Goal: Task Accomplishment & Management: Complete application form

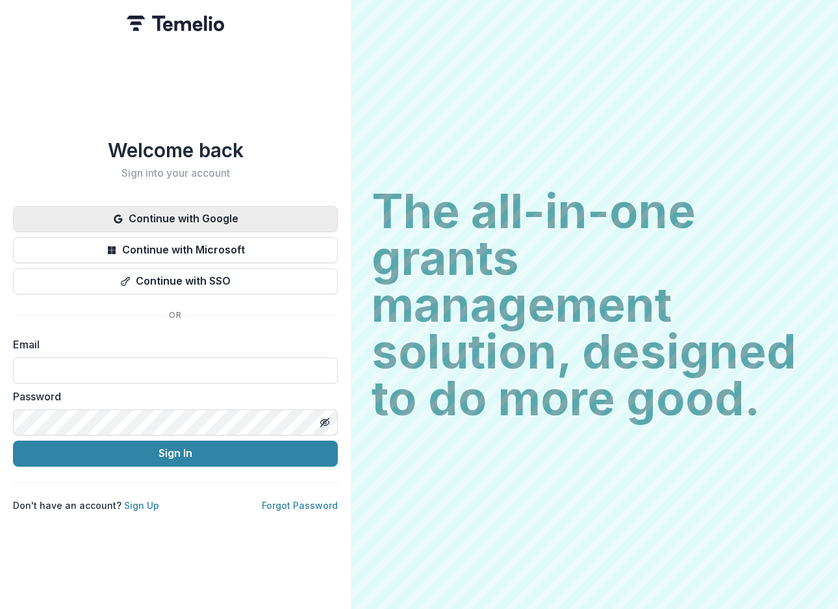
click at [182, 218] on button "Continue with Google" at bounding box center [175, 219] width 325 height 26
click at [168, 218] on button "Continue with Google" at bounding box center [175, 219] width 325 height 26
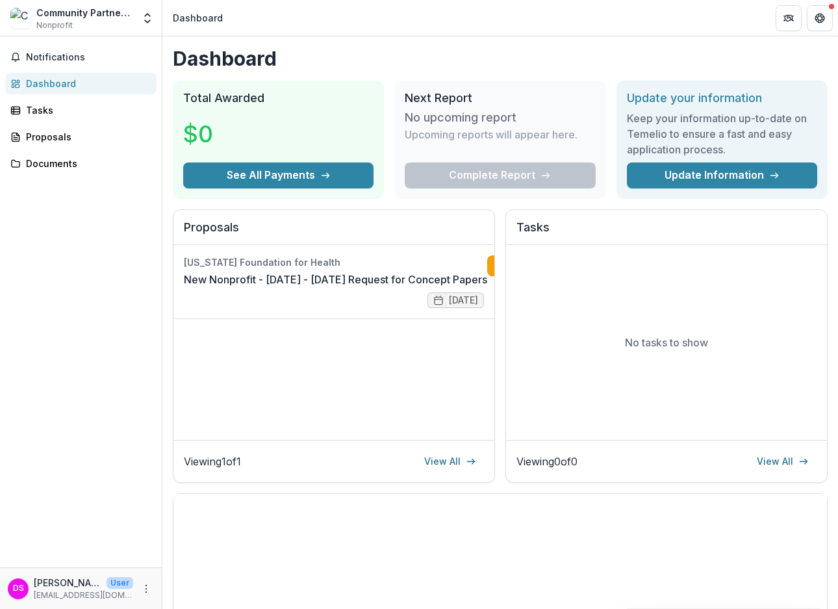
scroll to position [0, 51]
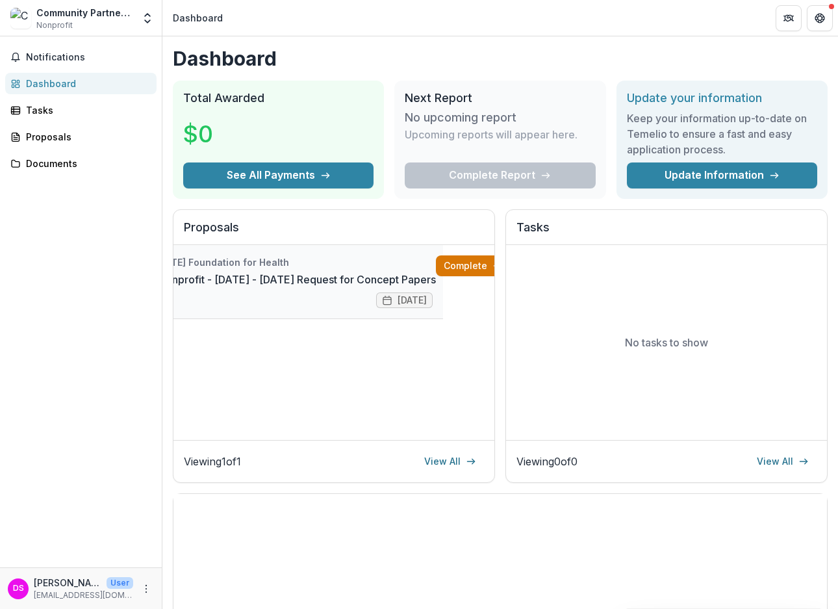
click at [450, 267] on link "Complete" at bounding box center [473, 265] width 75 height 21
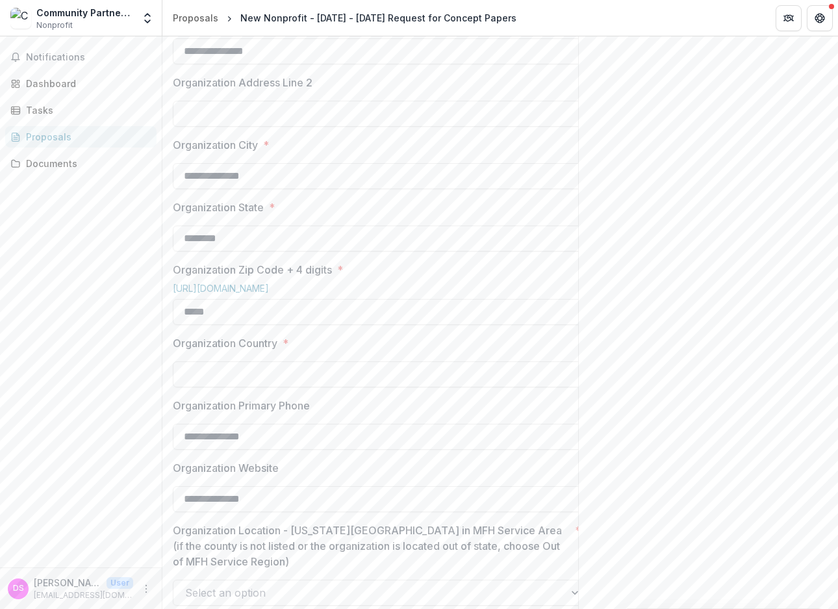
scroll to position [585, 0]
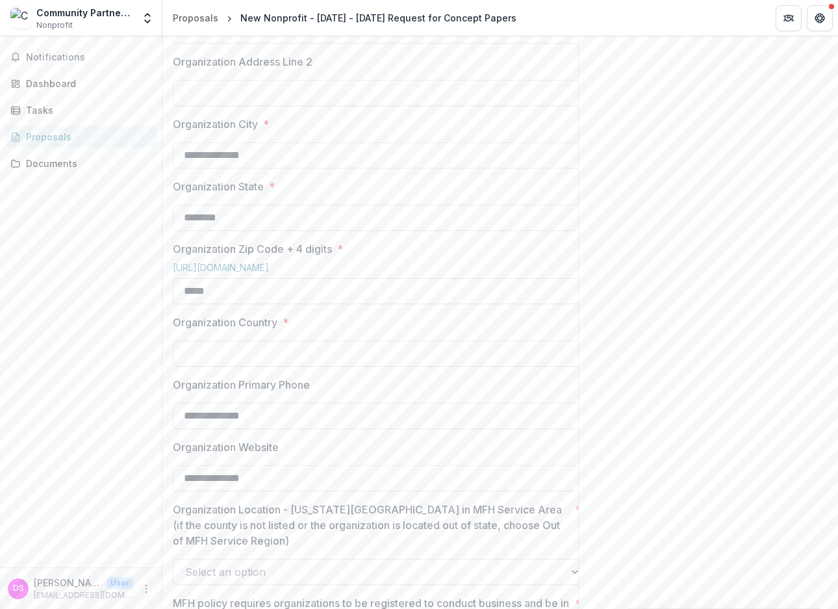
click at [248, 304] on input "*****" at bounding box center [381, 291] width 416 height 26
type input "**********"
click at [503, 366] on input "Organization Country *" at bounding box center [381, 353] width 416 height 26
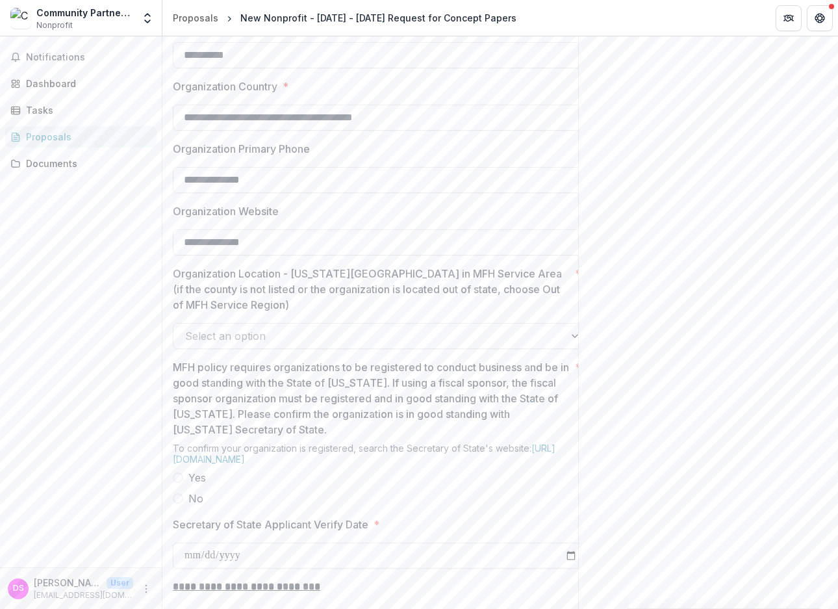
scroll to position [845, 0]
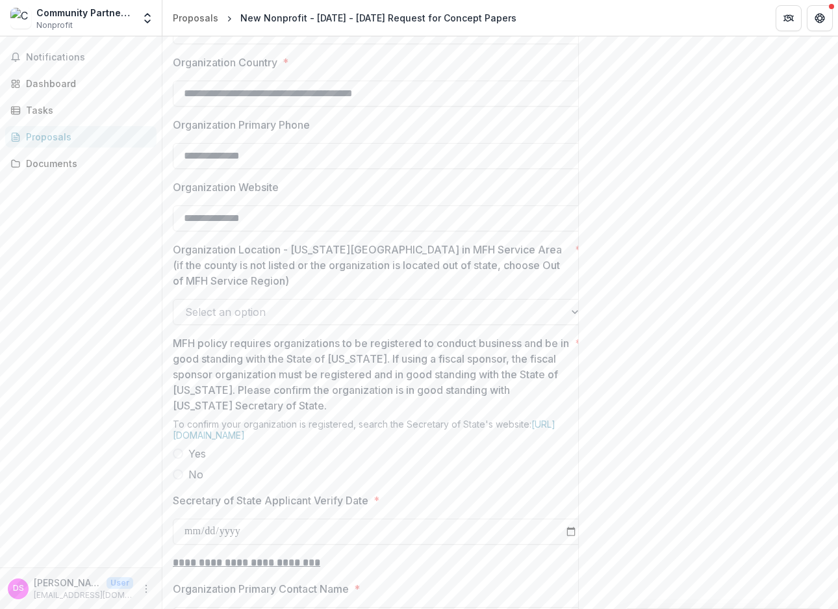
type input "**********"
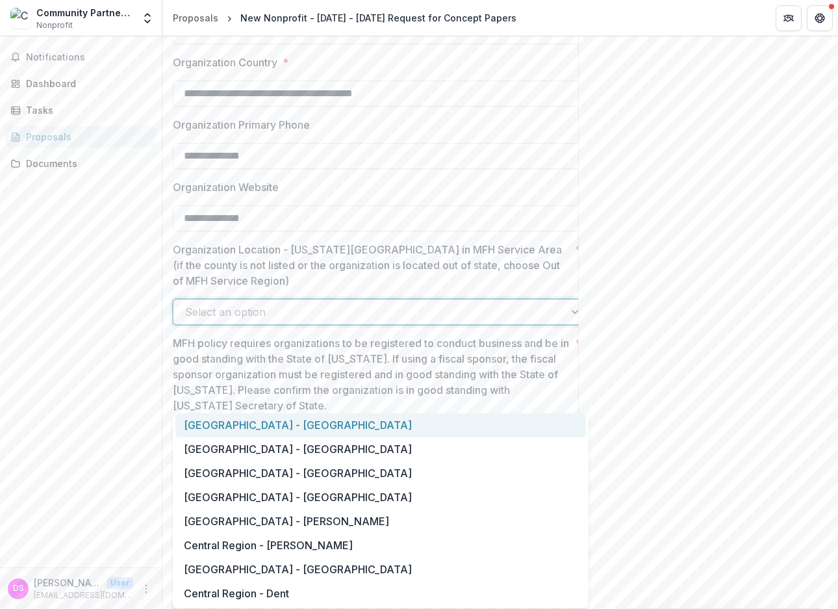
click at [376, 321] on div at bounding box center [369, 312] width 368 height 18
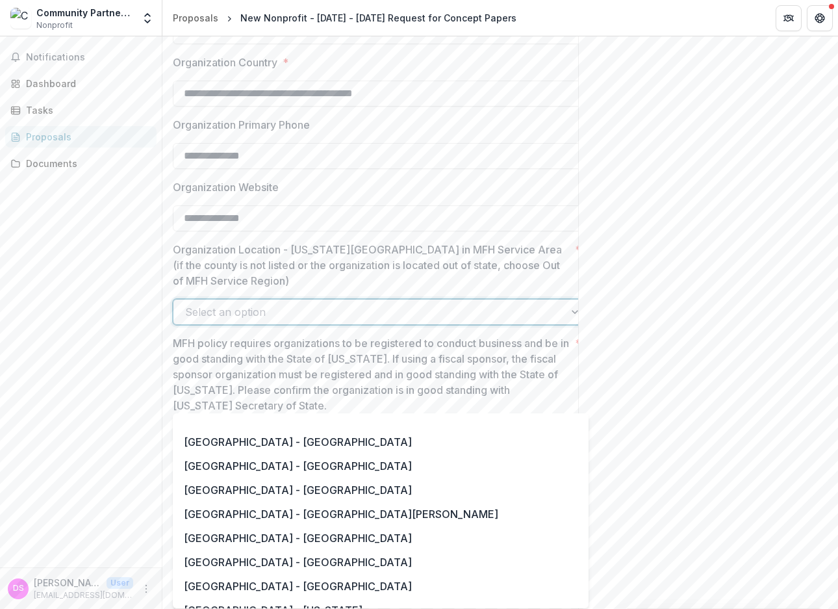
scroll to position [1040, 0]
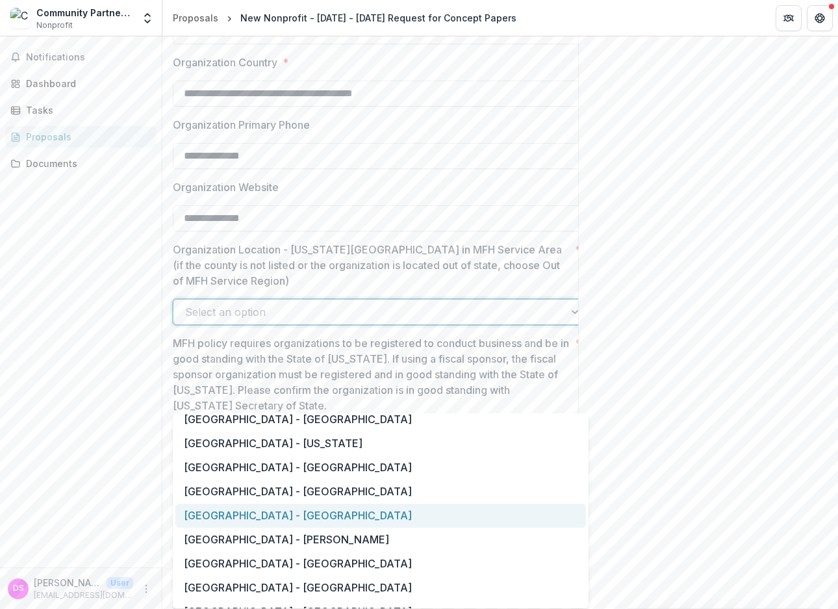
click at [242, 515] on div "[GEOGRAPHIC_DATA] - [GEOGRAPHIC_DATA]" at bounding box center [380, 516] width 411 height 24
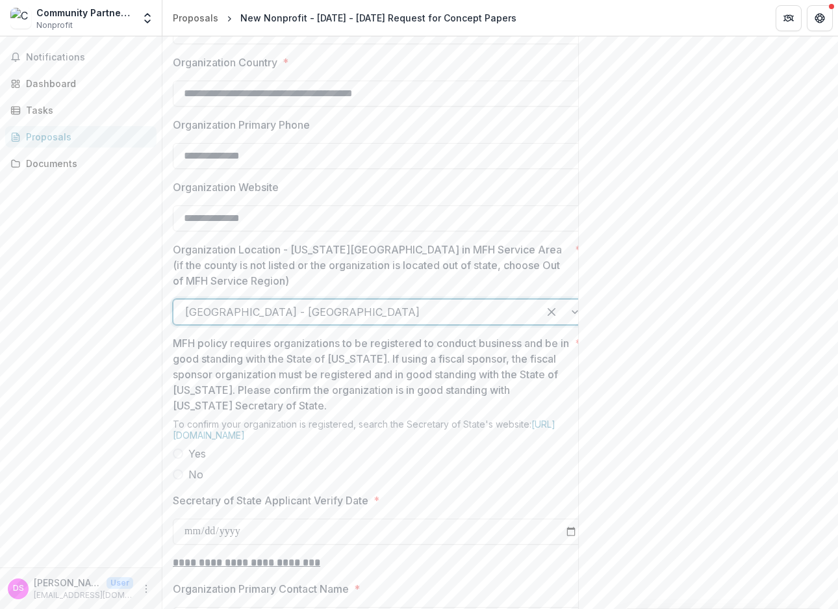
click at [179, 459] on span at bounding box center [178, 453] width 10 height 10
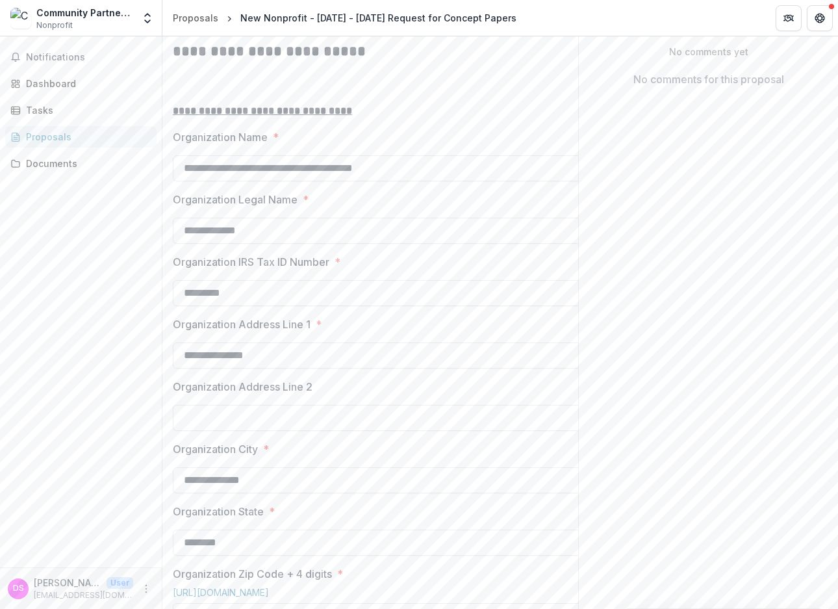
scroll to position [325, 0]
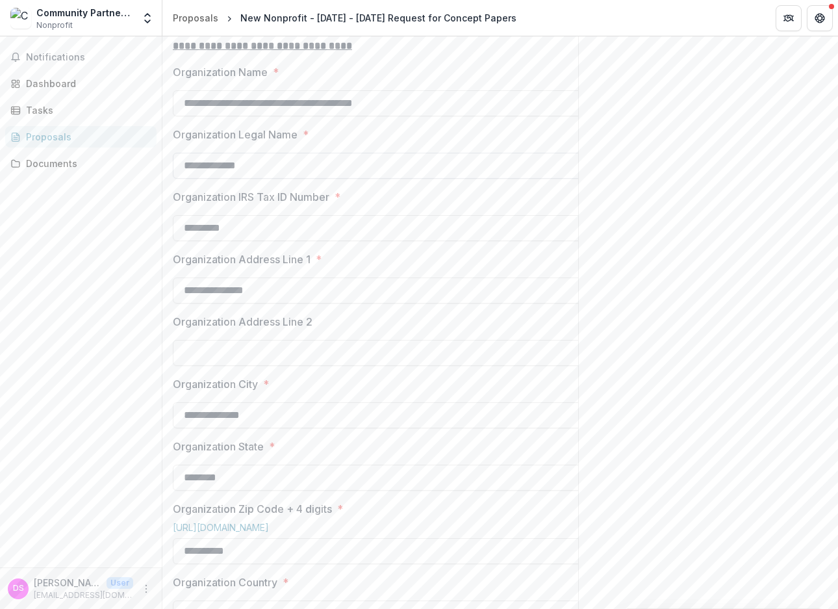
click at [275, 179] on input "**********" at bounding box center [381, 166] width 416 height 26
drag, startPoint x: 313, startPoint y: 251, endPoint x: 104, endPoint y: 253, distance: 209.2
click at [104, 253] on main "**********" at bounding box center [419, 322] width 838 height 572
type input "**********"
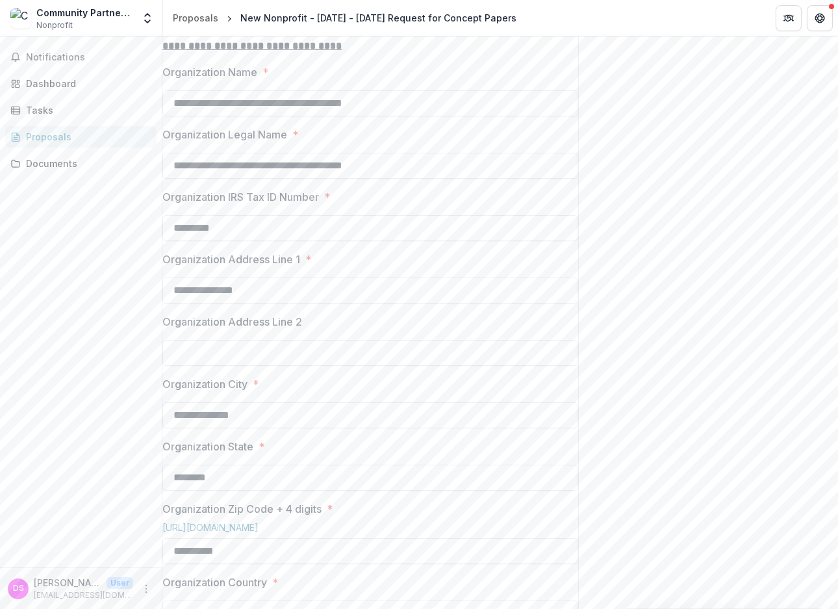
click at [370, 267] on label "Organization Address Line 1 *" at bounding box center [366, 259] width 408 height 16
click at [370, 303] on input "**********" at bounding box center [370, 290] width 416 height 26
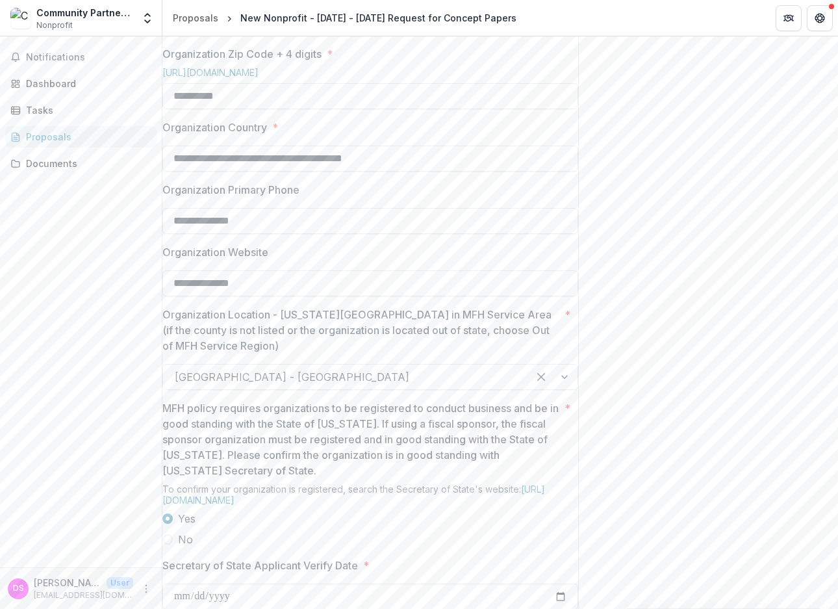
scroll to position [0, 0]
drag, startPoint x: 419, startPoint y: 246, endPoint x: 144, endPoint y: 252, distance: 275.5
click at [144, 252] on main "**********" at bounding box center [419, 322] width 838 height 572
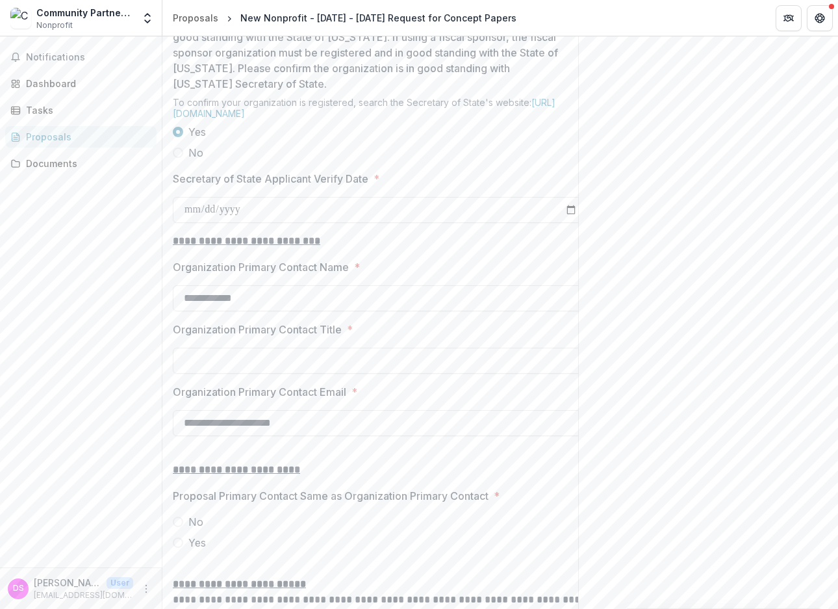
scroll to position [1170, 0]
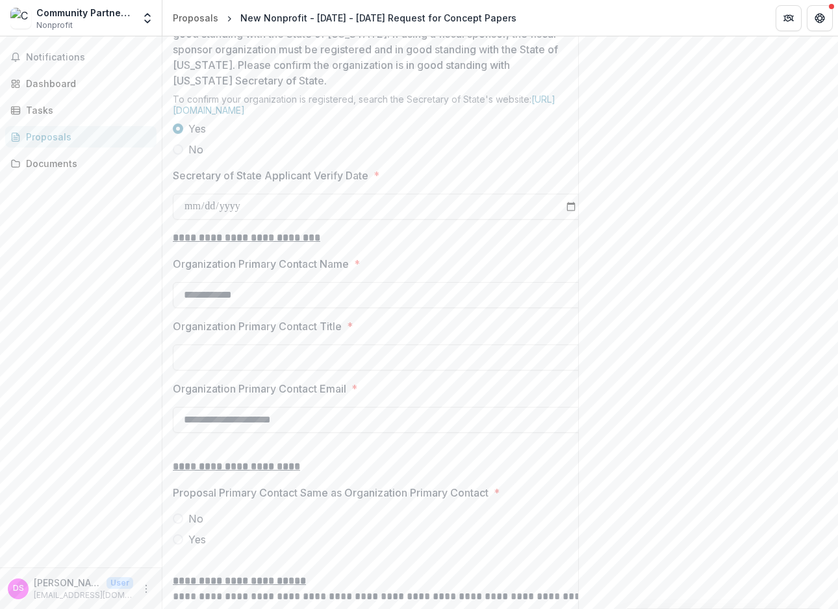
type input "**********"
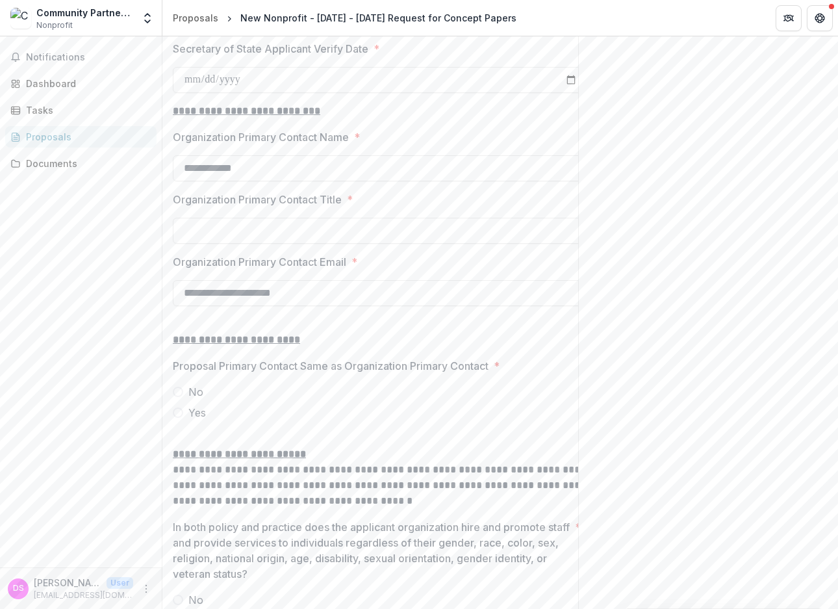
scroll to position [1364, 0]
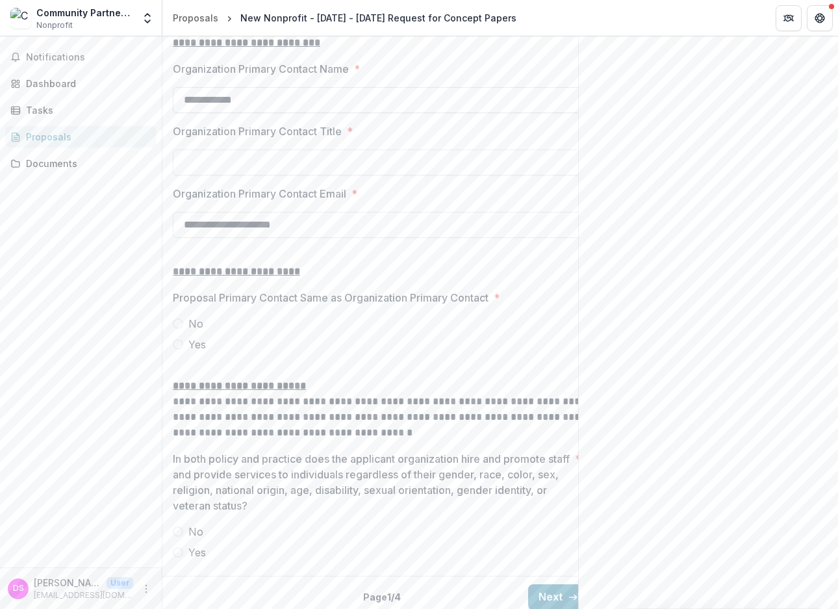
click at [309, 113] on input "**********" at bounding box center [381, 100] width 416 height 26
drag, startPoint x: 280, startPoint y: 183, endPoint x: 147, endPoint y: 188, distance: 132.6
click at [147, 188] on main "**********" at bounding box center [419, 322] width 838 height 572
type input "**********"
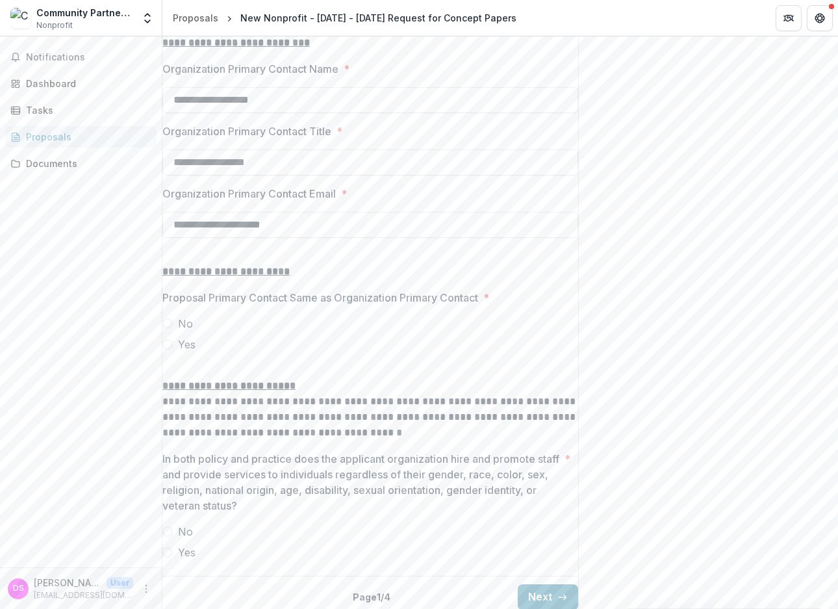
type input "**********"
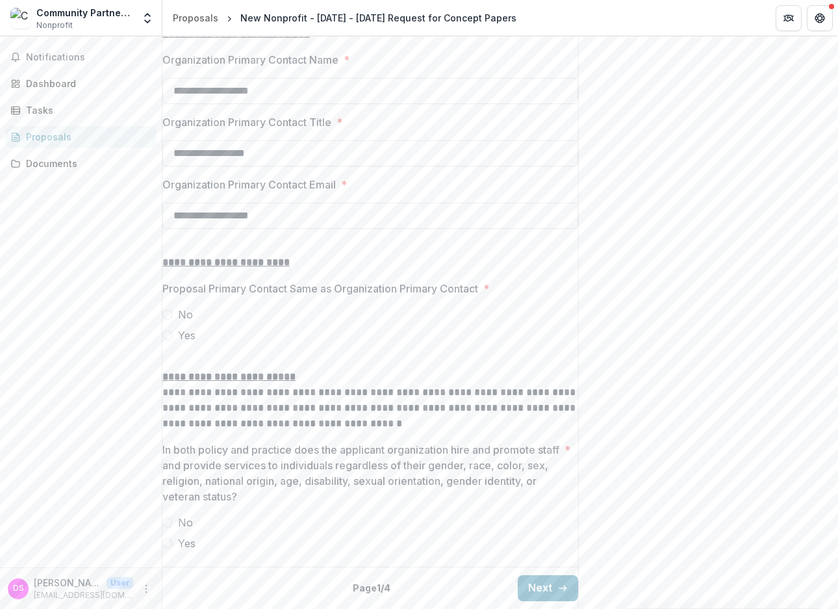
scroll to position [1466, 0]
click at [165, 330] on span at bounding box center [167, 335] width 10 height 10
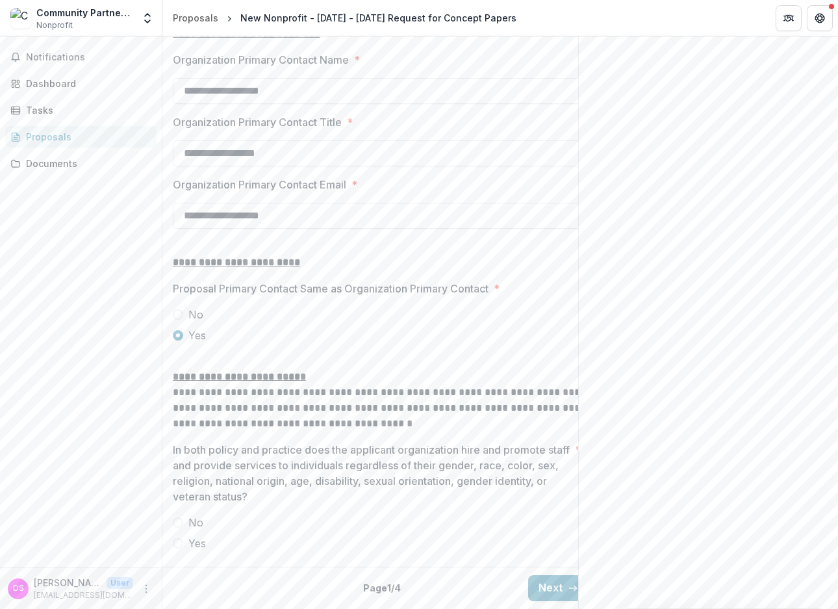
click at [178, 538] on span at bounding box center [178, 543] width 10 height 10
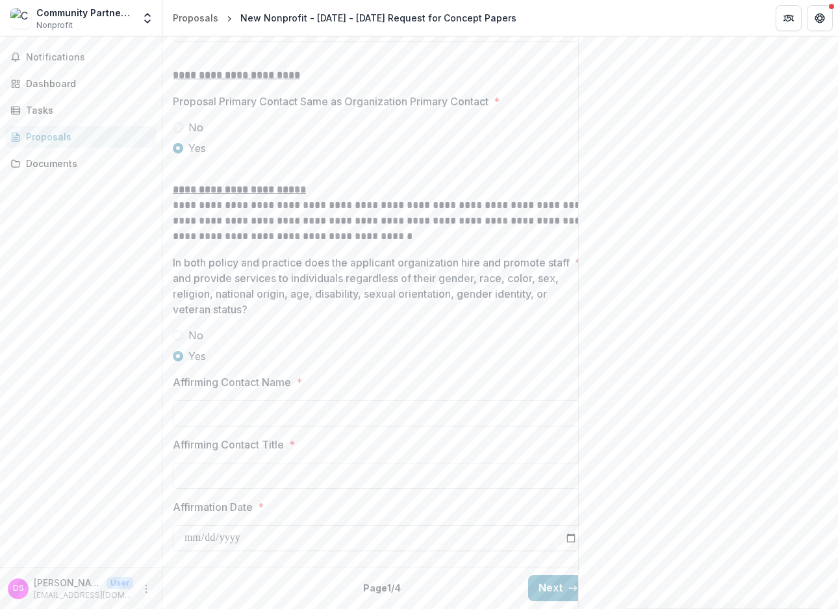
scroll to position [1654, 0]
click at [242, 400] on input "Affirming Contact Name *" at bounding box center [381, 413] width 416 height 26
type input "**********"
click at [213, 470] on input "Affirming Contact Title *" at bounding box center [381, 476] width 416 height 26
type input "**********"
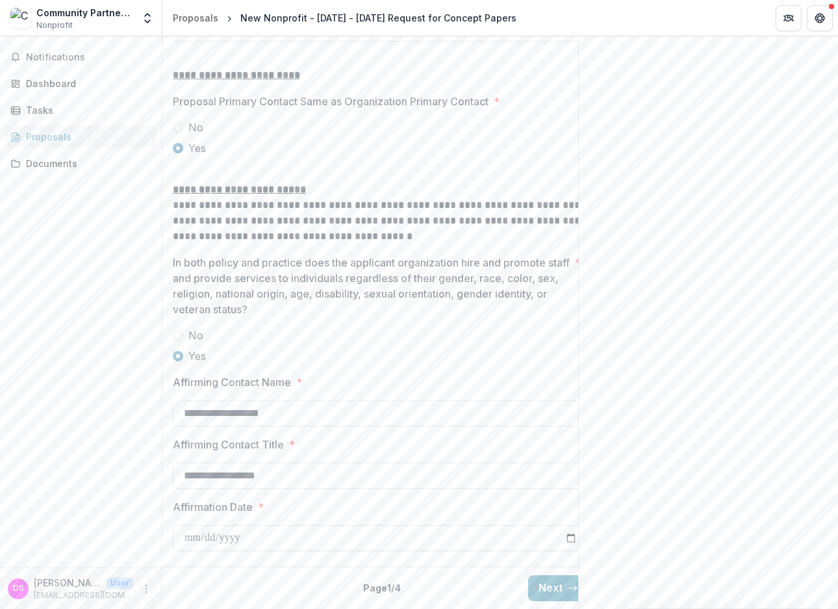
click at [216, 533] on input "Affirmation Date *" at bounding box center [381, 538] width 416 height 26
click at [190, 530] on input "Affirmation Date *" at bounding box center [381, 538] width 416 height 26
type input "**********"
click at [541, 582] on button "Next" at bounding box center [558, 588] width 60 height 26
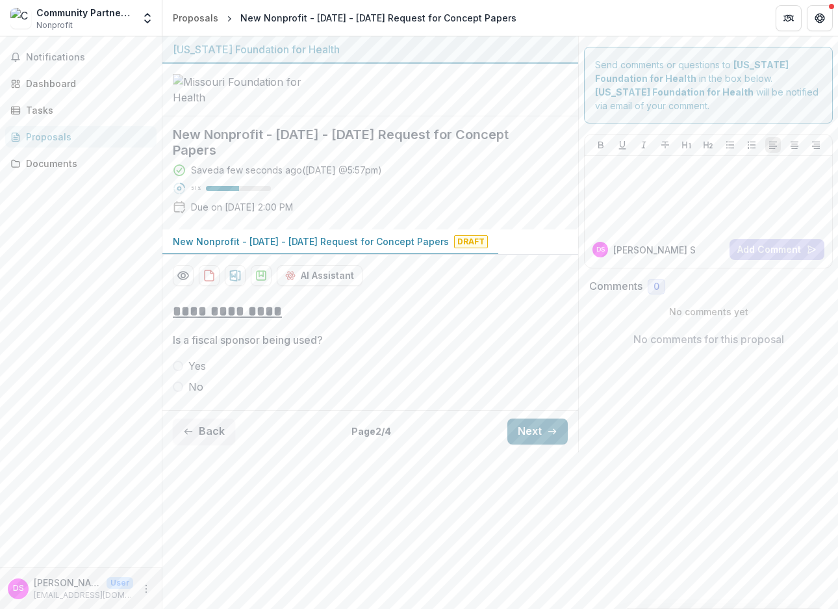
scroll to position [0, 0]
click at [181, 392] on span at bounding box center [178, 386] width 10 height 10
click at [525, 444] on button "Next" at bounding box center [537, 431] width 60 height 26
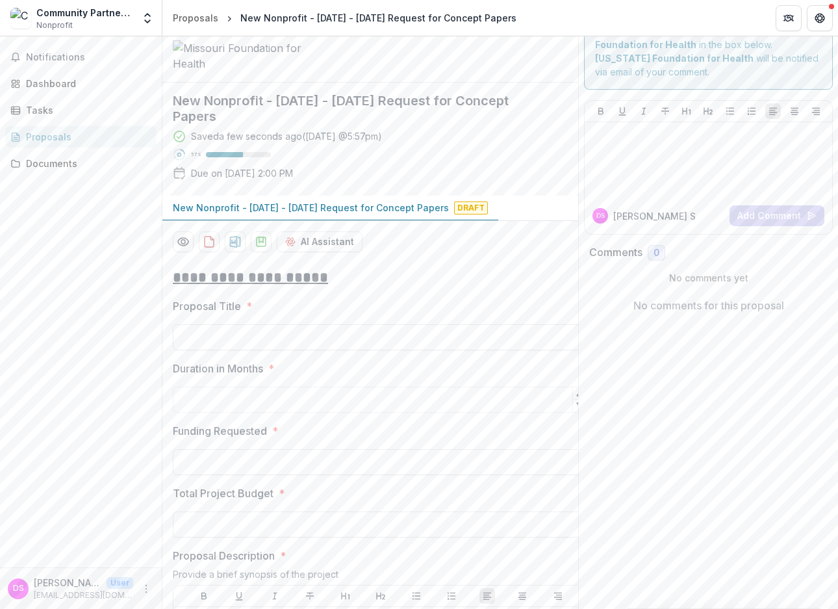
scroll to position [65, 0]
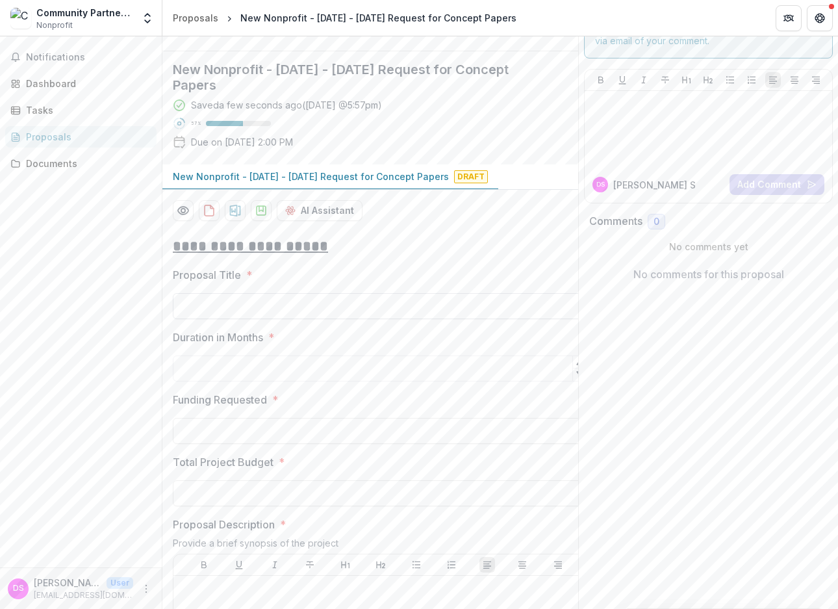
click at [226, 319] on input "Proposal Title *" at bounding box center [381, 306] width 416 height 26
paste input "**********"
type input "**********"
click at [249, 381] on input "Duration in Months *" at bounding box center [378, 368] width 416 height 26
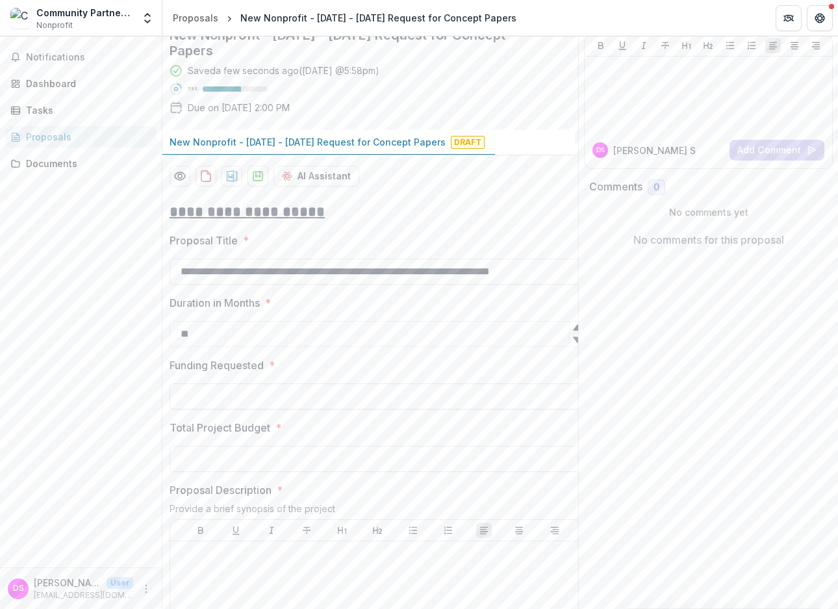
scroll to position [130, 0]
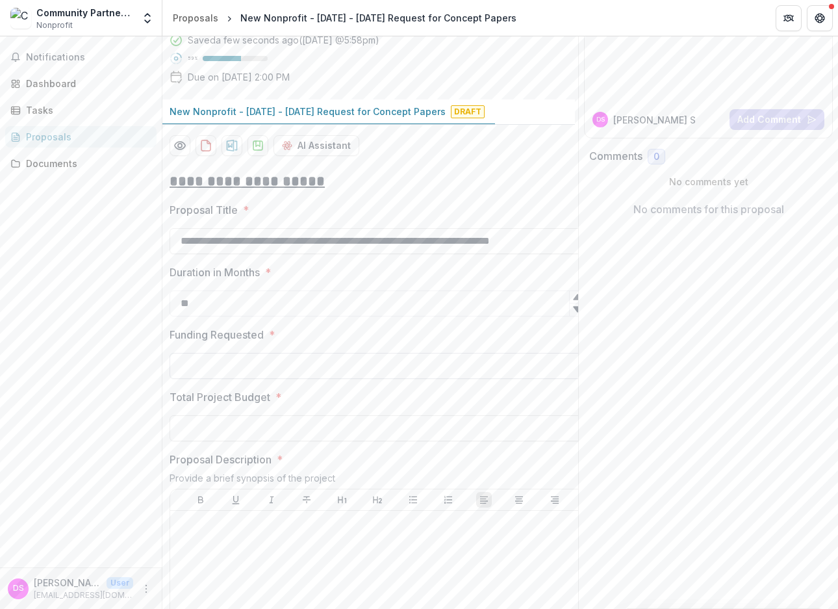
type input "**"
click at [227, 379] on input "Funding Requested *" at bounding box center [378, 366] width 416 height 26
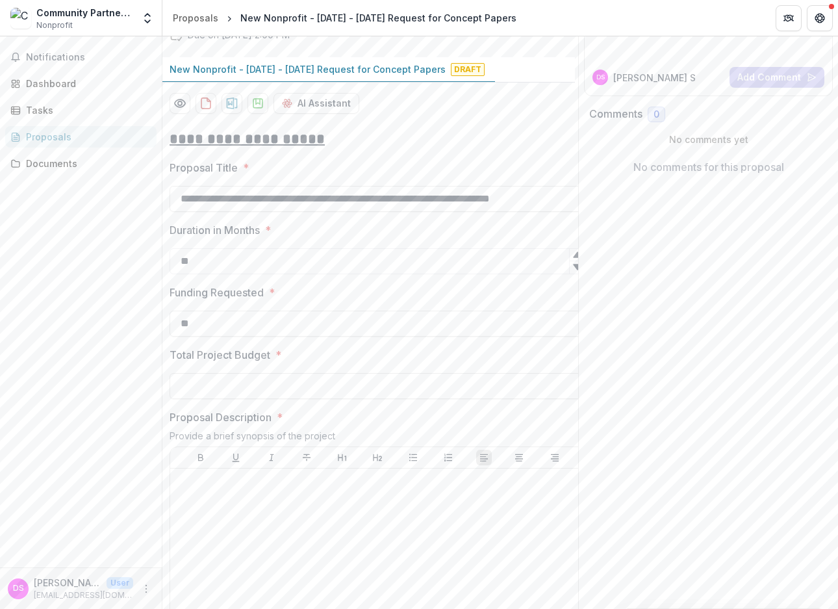
scroll to position [260, 0]
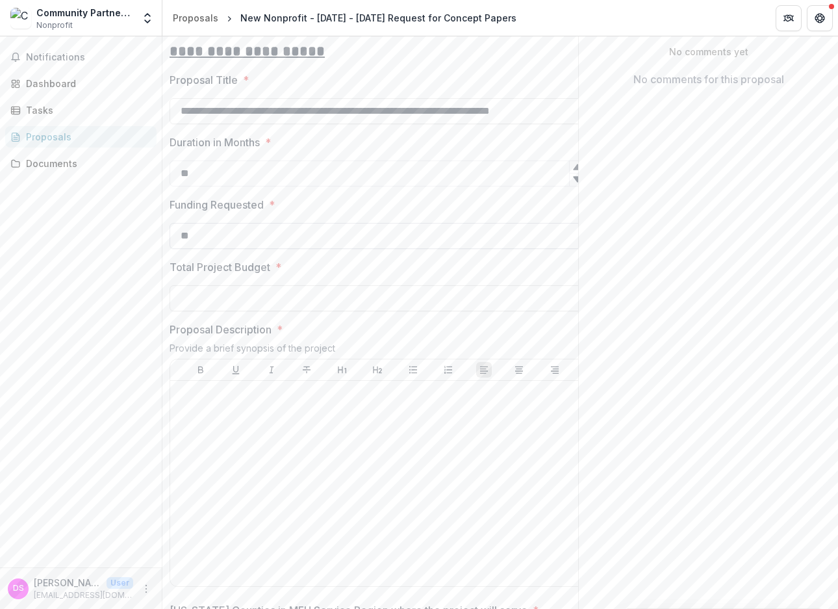
click at [212, 249] on input "**" at bounding box center [378, 236] width 416 height 26
type input "*"
paste input "********"
type input "********"
click at [196, 311] on input "Total Project Budget *" at bounding box center [378, 298] width 416 height 26
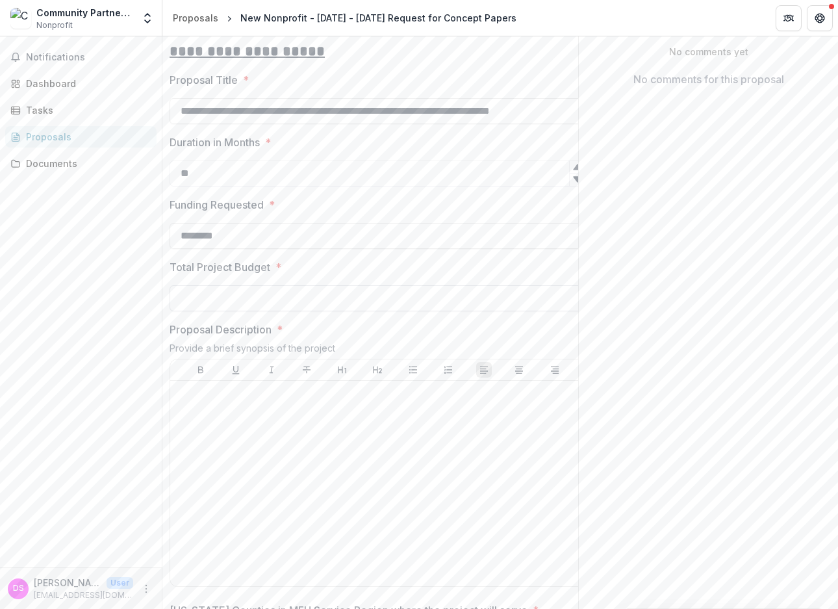
paste input "********"
type input "********"
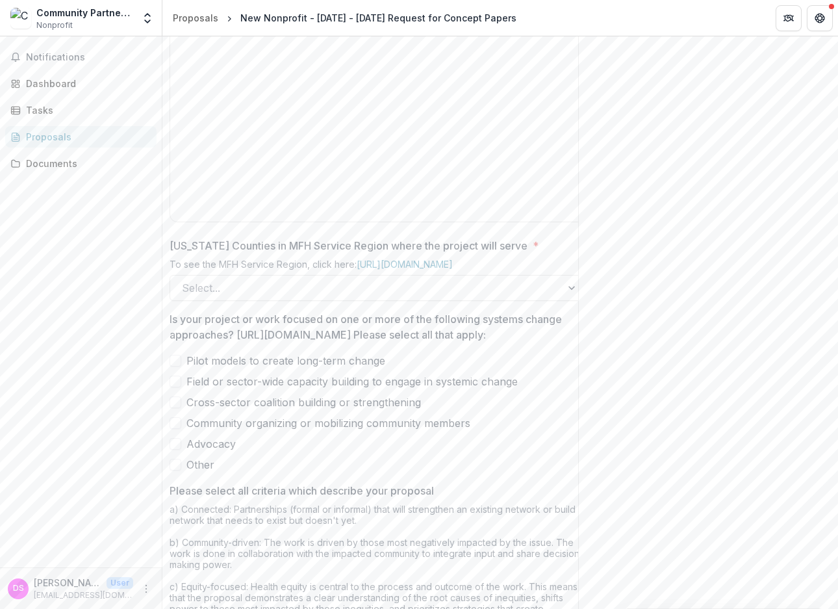
scroll to position [650, 0]
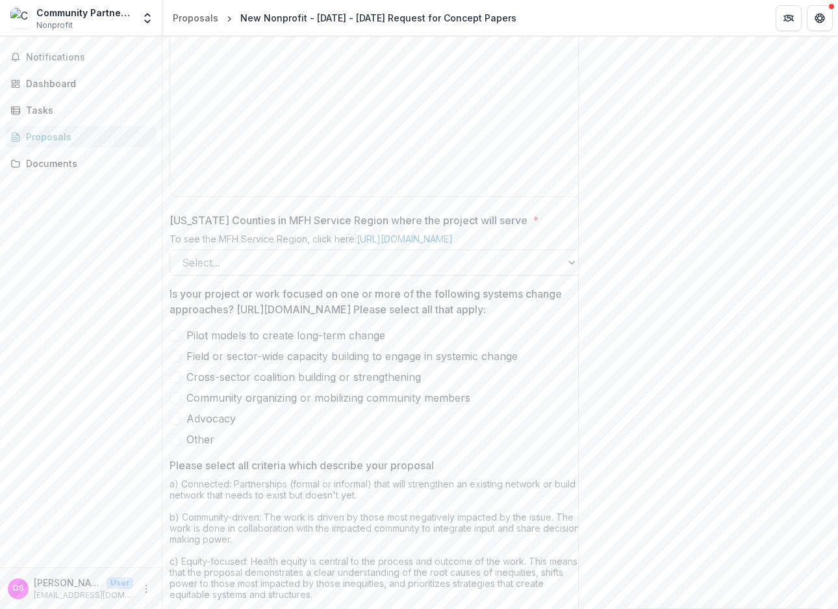
click at [571, 275] on div at bounding box center [572, 262] width 23 height 25
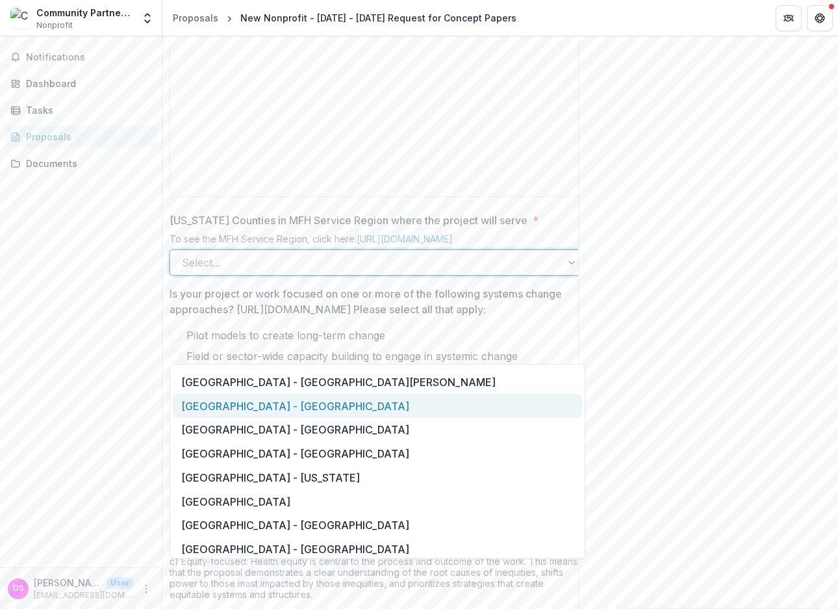
scroll to position [1105, 0]
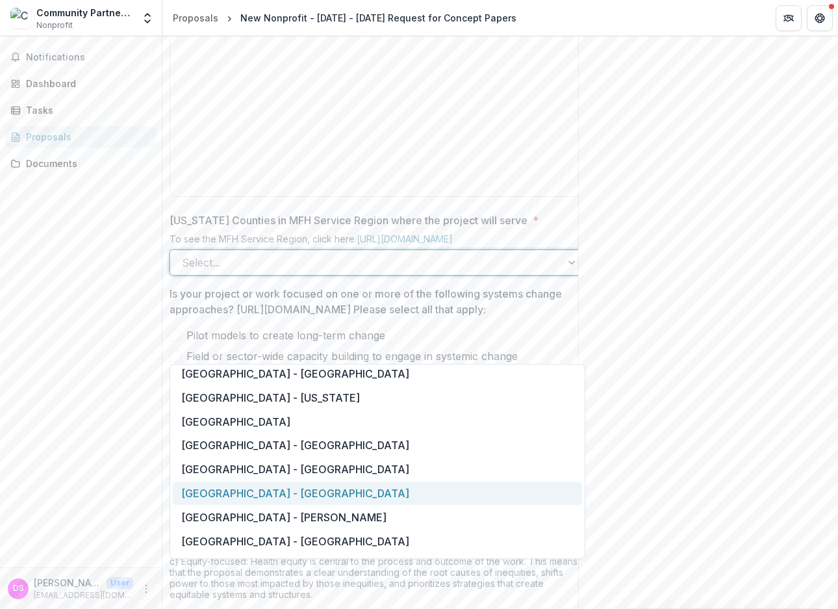
click at [303, 499] on div "[GEOGRAPHIC_DATA] - [GEOGRAPHIC_DATA]" at bounding box center [377, 493] width 409 height 24
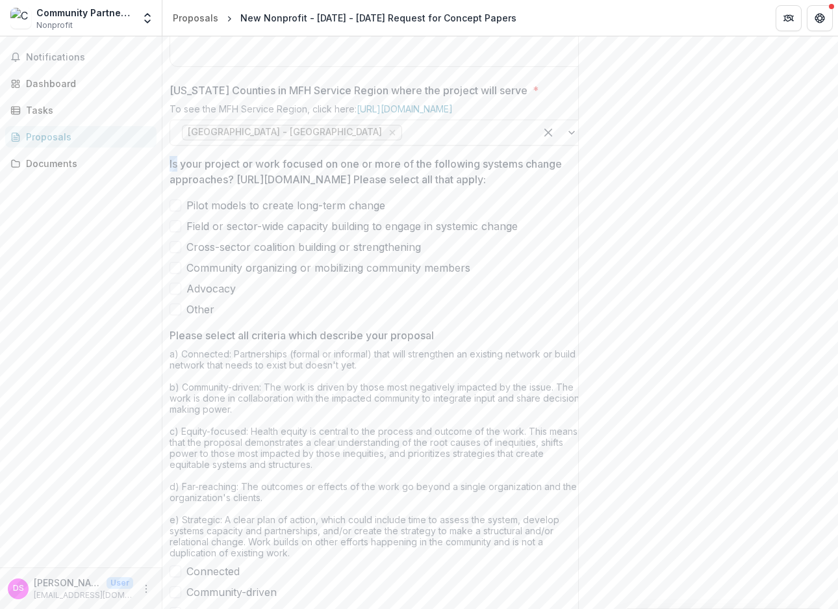
scroll to position [0, 1]
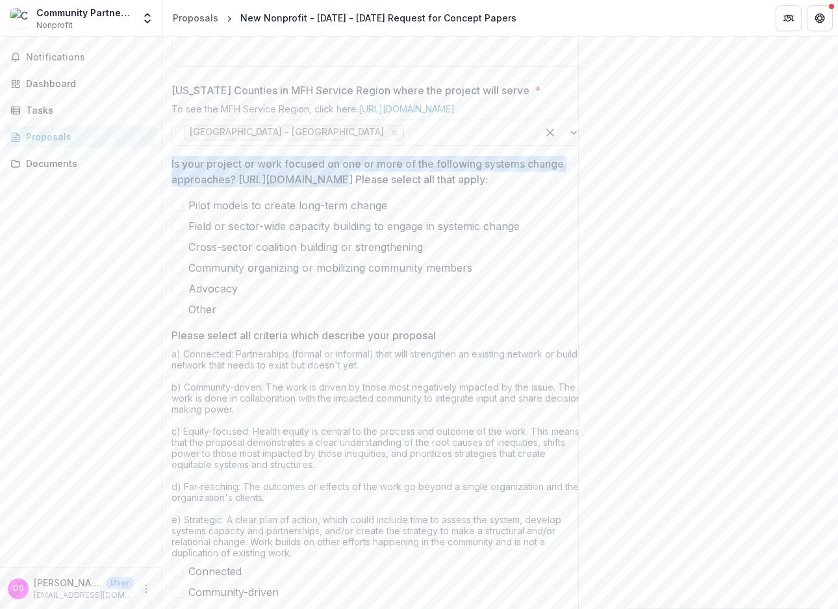
drag, startPoint x: 170, startPoint y: 244, endPoint x: 322, endPoint y: 269, distance: 154.0
click at [322, 187] on p "Is your project or work focused on one or more of the following systems change …" at bounding box center [376, 171] width 408 height 31
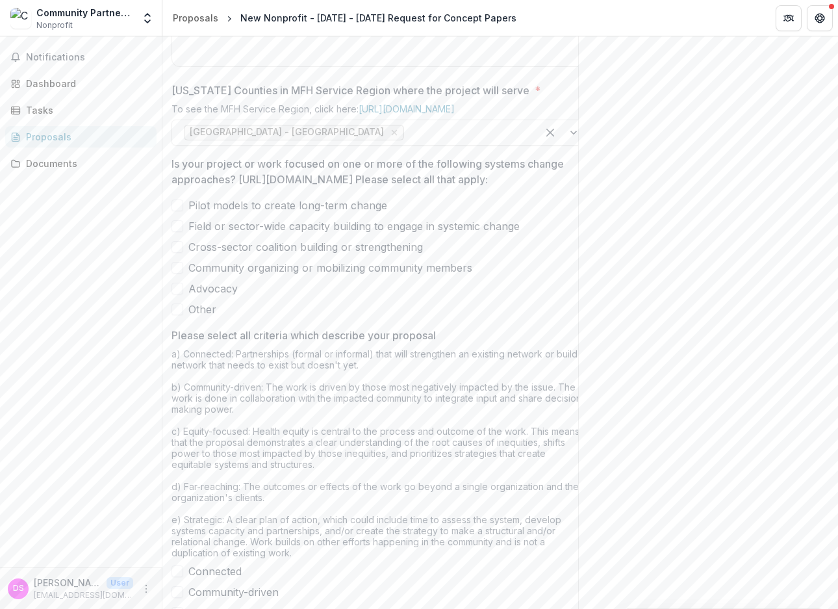
click at [413, 198] on div at bounding box center [380, 194] width 416 height 5
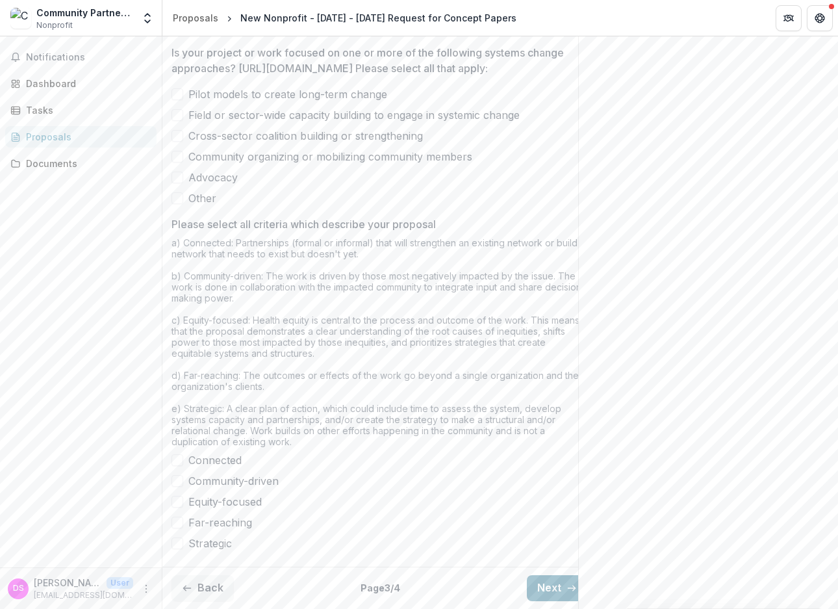
click at [557, 580] on button "Next" at bounding box center [557, 588] width 60 height 26
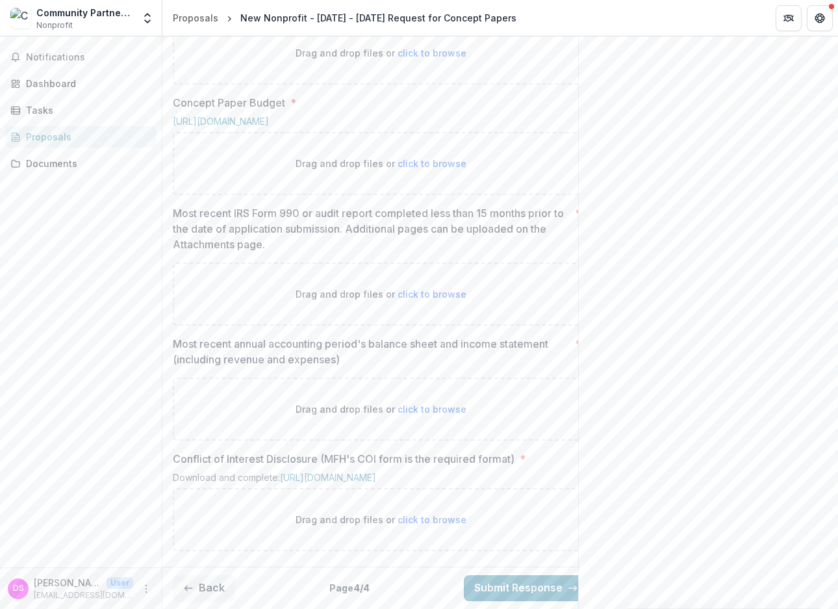
scroll to position [739, 0]
click at [417, 514] on span "click to browse" at bounding box center [432, 519] width 69 height 11
type input "**********"
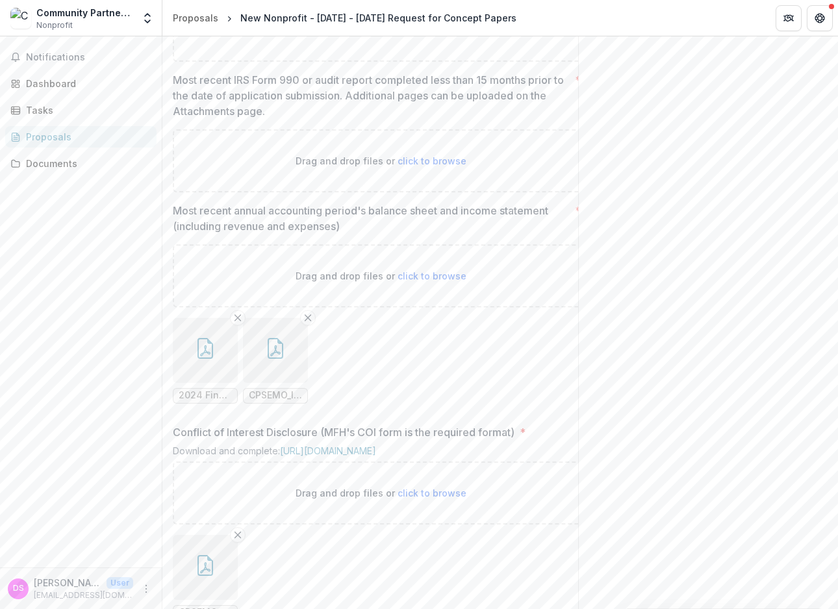
scroll to position [692, 0]
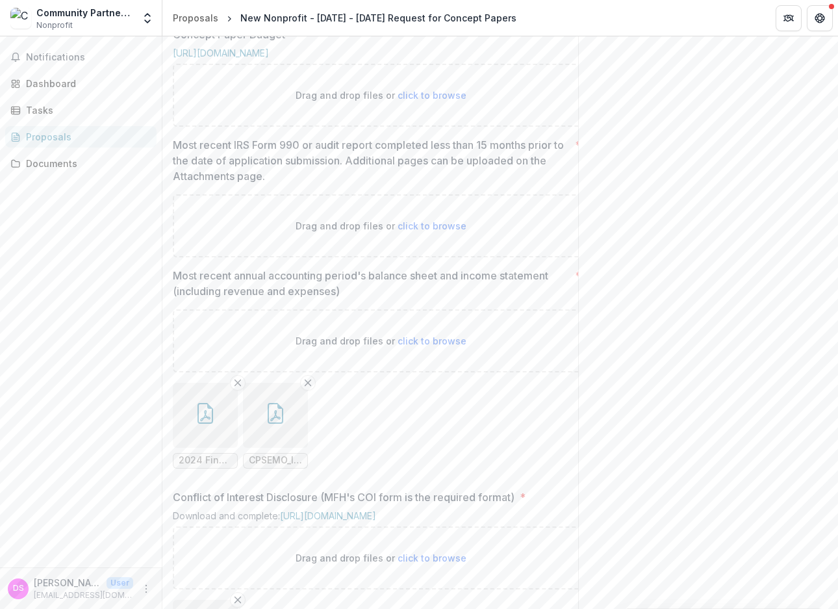
drag, startPoint x: 201, startPoint y: 519, endPoint x: 227, endPoint y: 441, distance: 82.8
click at [227, 441] on div "Drag and drop files or click to browse 2024 Final Audit For Community Partnersh…" at bounding box center [381, 394] width 416 height 170
click at [233, 388] on icon "Remove File" at bounding box center [238, 382] width 10 height 10
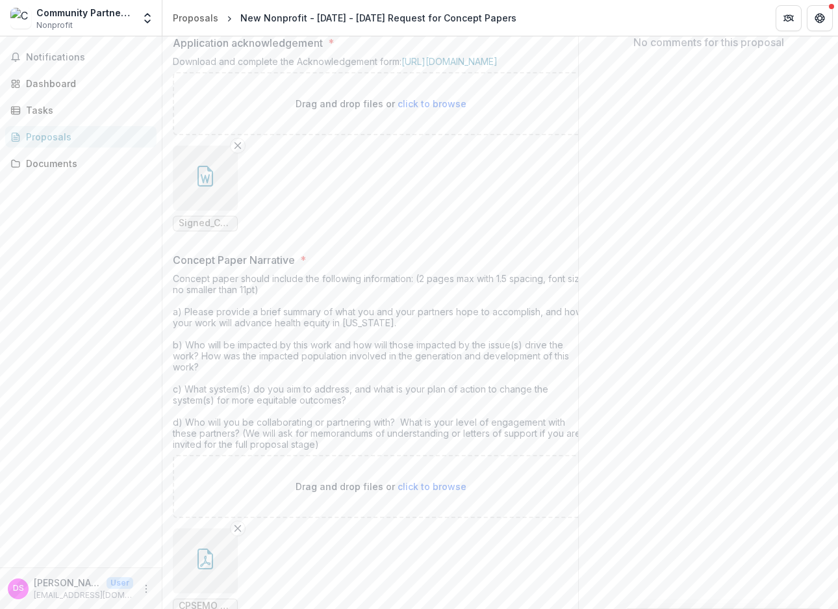
scroll to position [274, 0]
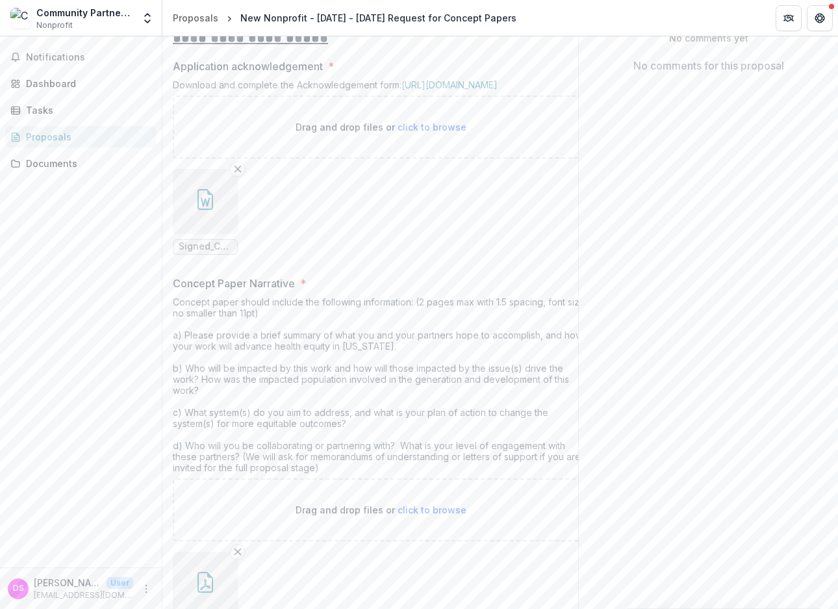
click at [211, 210] on icon "button" at bounding box center [206, 199] width 16 height 21
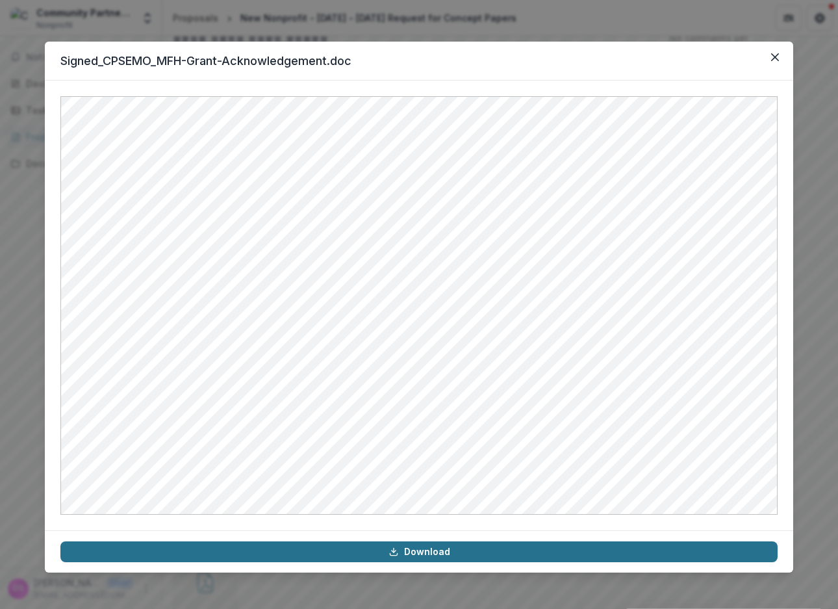
click at [398, 550] on icon at bounding box center [394, 551] width 10 height 10
click at [772, 58] on icon "Close" at bounding box center [775, 57] width 8 height 8
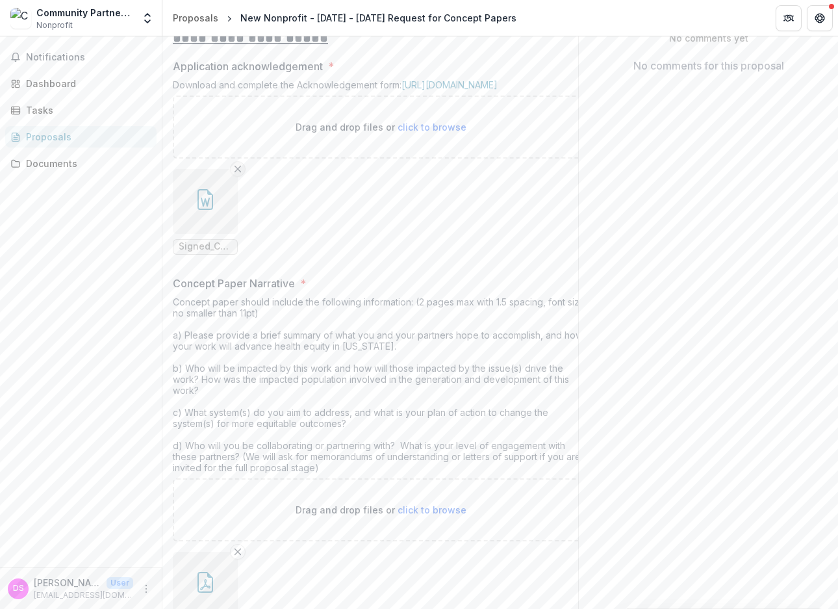
click at [237, 174] on icon "Remove File" at bounding box center [238, 169] width 10 height 10
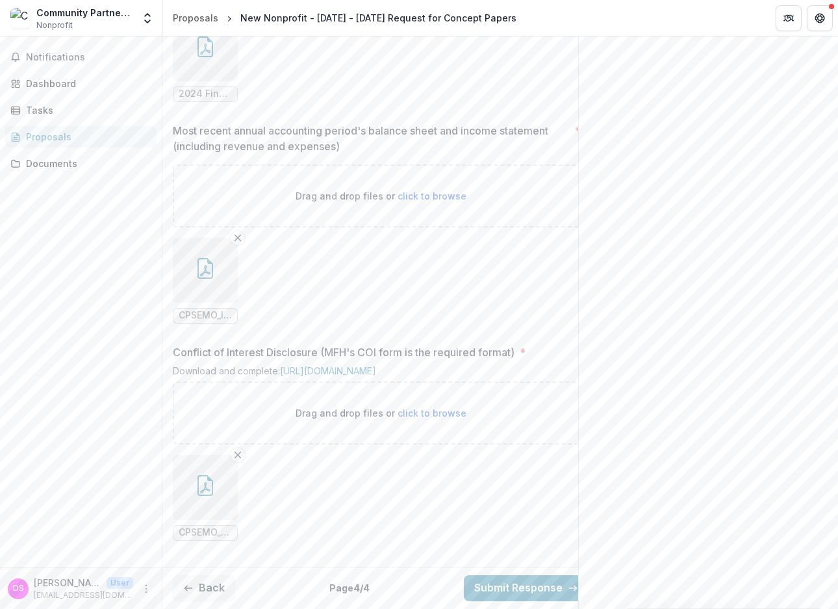
scroll to position [1272, 0]
click at [202, 583] on button "Back" at bounding box center [204, 588] width 62 height 26
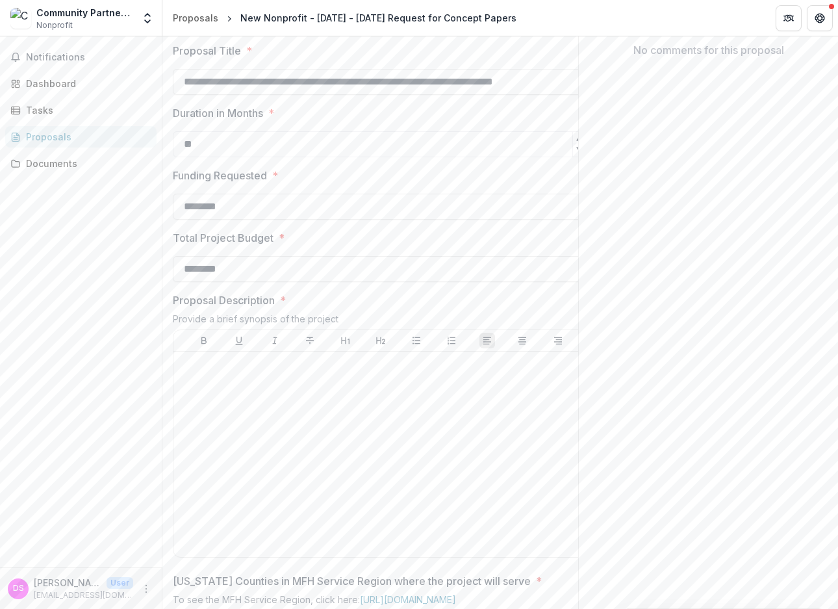
scroll to position [480, 0]
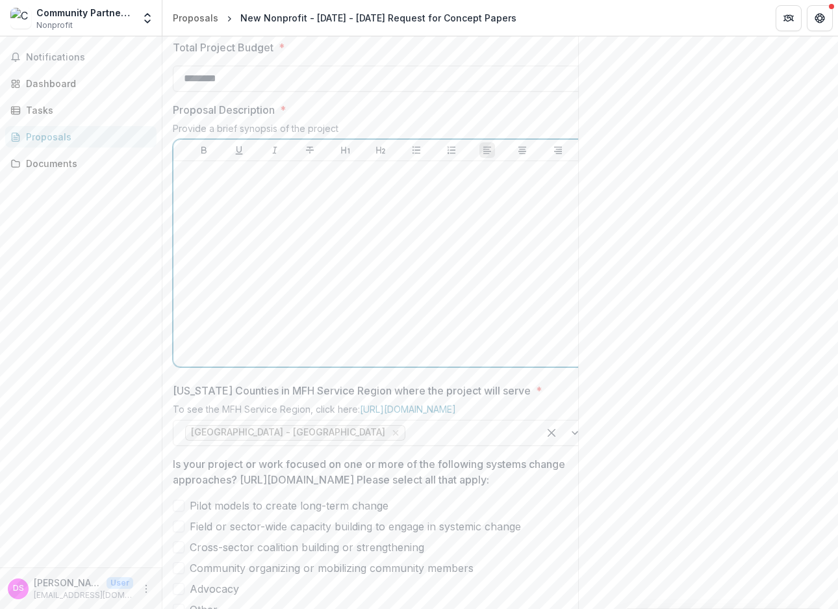
drag, startPoint x: 239, startPoint y: 279, endPoint x: 237, endPoint y: 272, distance: 7.6
click at [239, 279] on div at bounding box center [381, 263] width 404 height 195
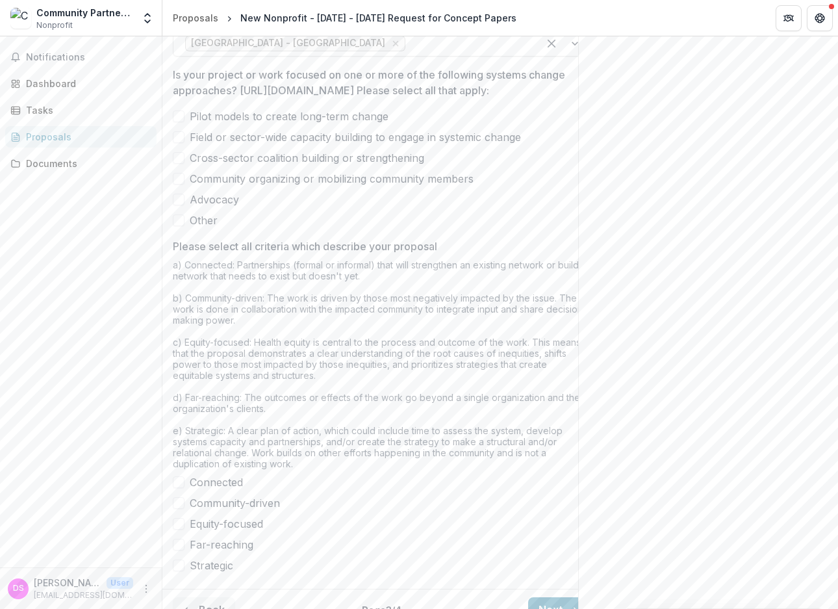
scroll to position [869, 0]
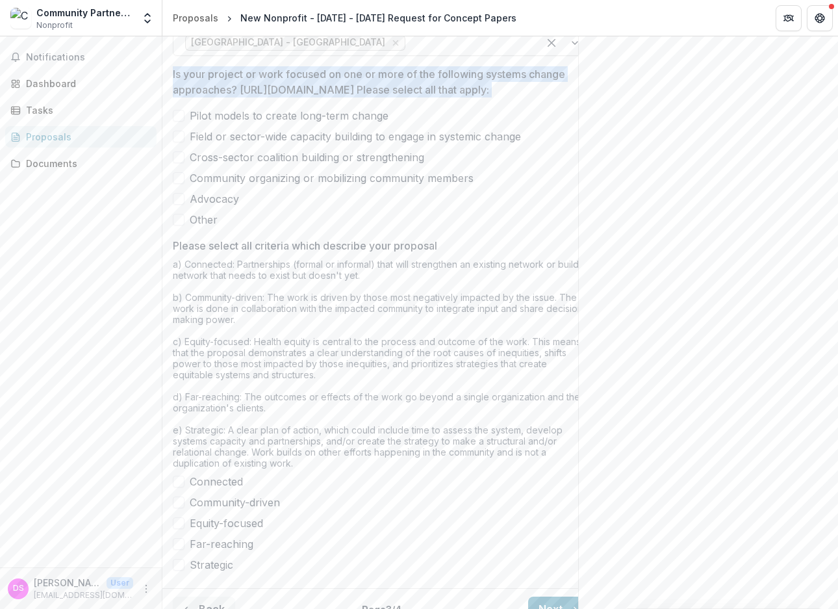
drag, startPoint x: 173, startPoint y: 155, endPoint x: 227, endPoint y: 327, distance: 180.4
click at [227, 327] on div "**********" at bounding box center [381, 2] width 416 height 1161
click at [420, 227] on label "Other" at bounding box center [381, 220] width 416 height 16
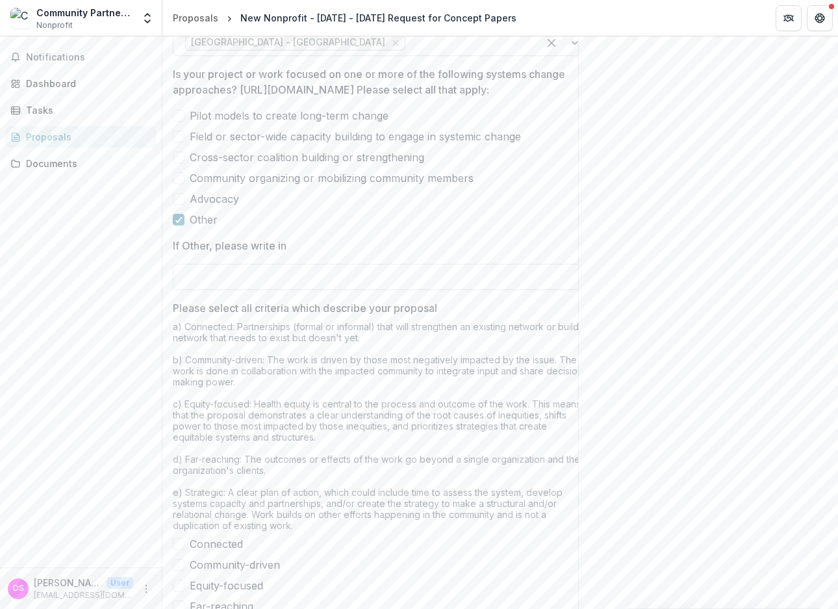
drag, startPoint x: 173, startPoint y: 155, endPoint x: 314, endPoint y: 191, distance: 145.6
click at [314, 97] on p "Is your project or work focused on one or more of the following systems change …" at bounding box center [377, 81] width 408 height 31
copy p "Is your project or work focused on one or more of the following systems change …"
click at [180, 225] on div at bounding box center [179, 219] width 8 height 10
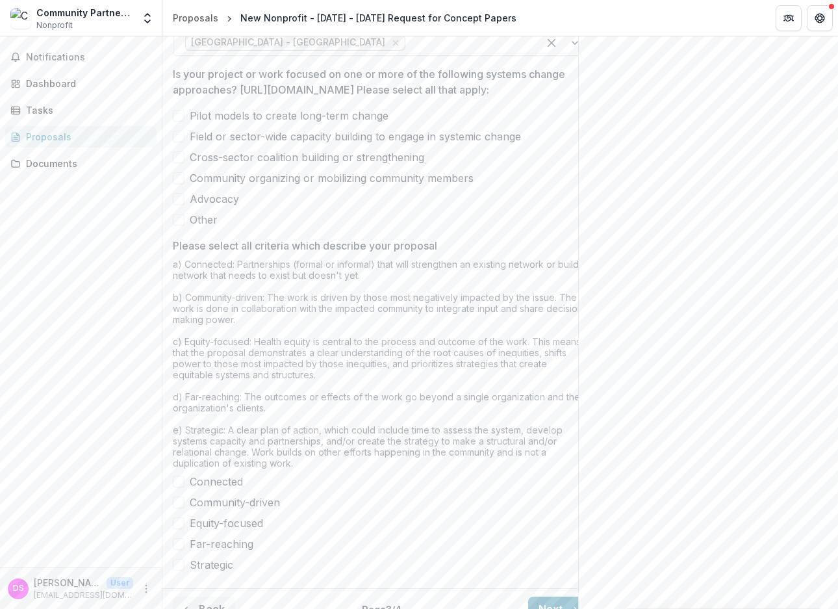
click at [175, 122] on span at bounding box center [179, 116] width 12 height 12
click at [177, 142] on span at bounding box center [179, 137] width 12 height 12
click at [181, 163] on span at bounding box center [179, 157] width 12 height 12
click at [179, 184] on span at bounding box center [179, 178] width 12 height 12
click at [180, 205] on span at bounding box center [179, 199] width 12 height 12
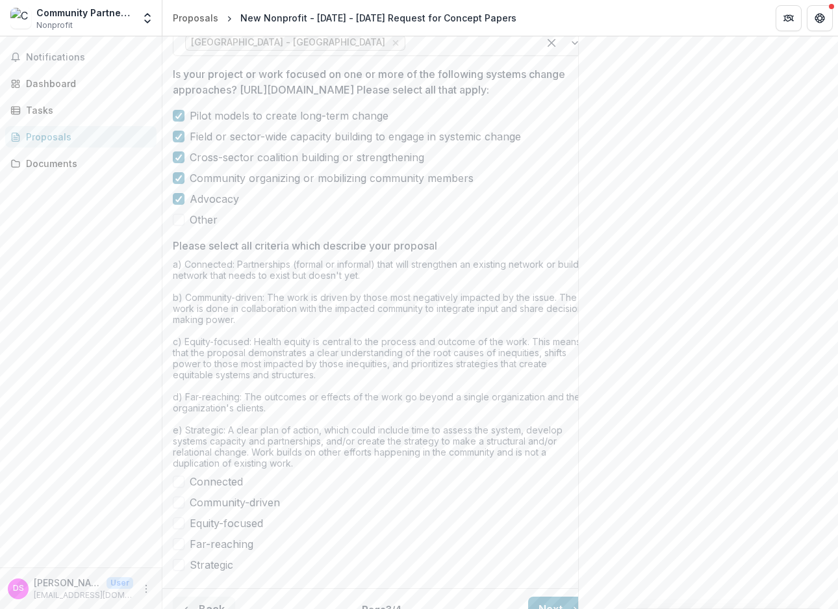
click at [177, 225] on span at bounding box center [179, 220] width 12 height 12
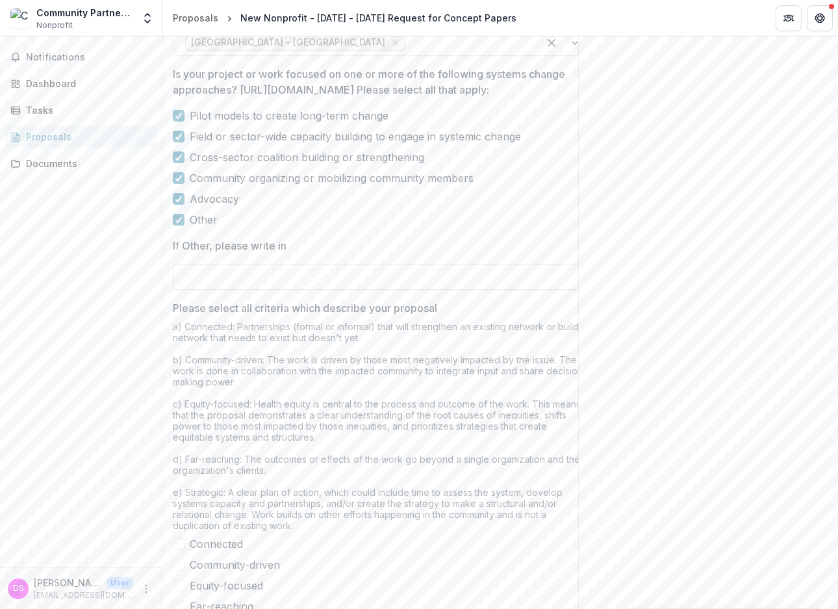
click at [197, 290] on input "If Other, please write in" at bounding box center [381, 277] width 416 height 26
type input "*"
type input "**********"
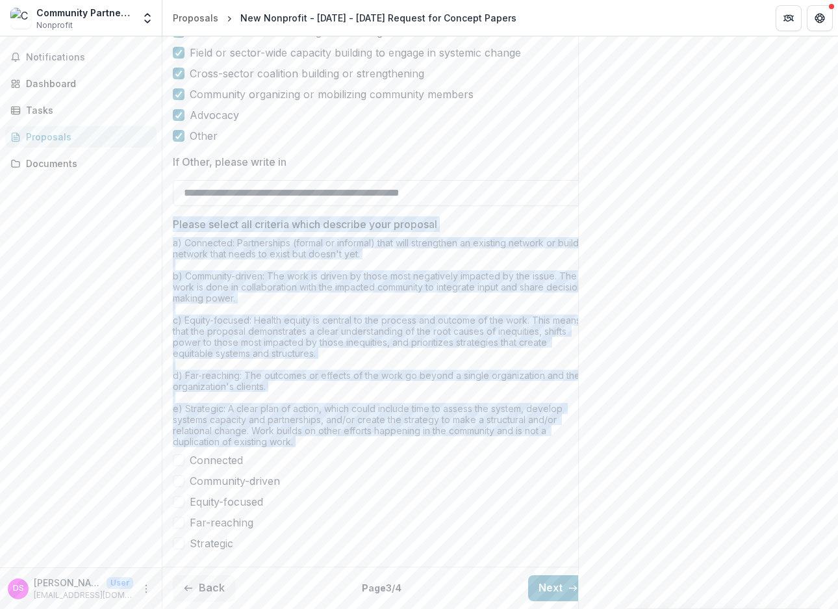
scroll to position [1062, 0]
drag, startPoint x: 172, startPoint y: 404, endPoint x: 348, endPoint y: 450, distance: 182.0
copy div "Please select all criteria which describe your proposal a) Connected: Partnersh…"
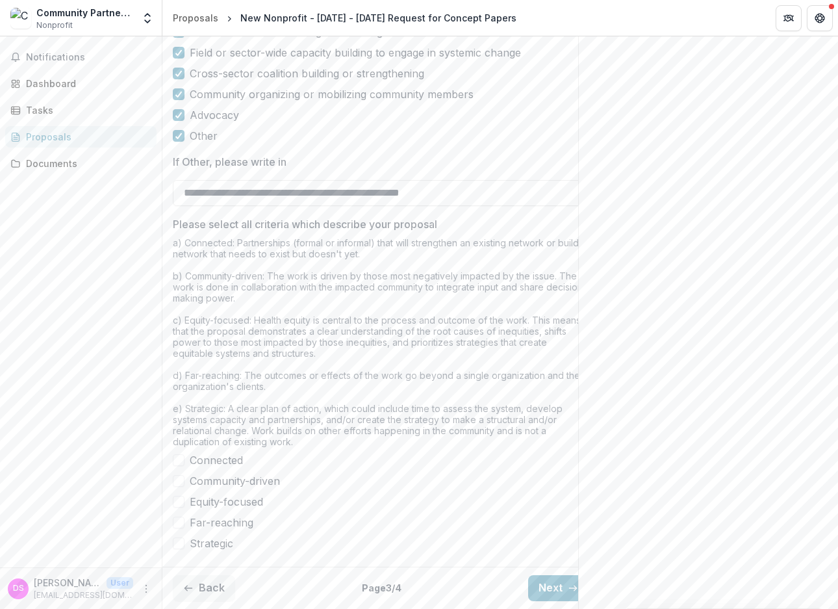
click at [433, 473] on label "Community-driven" at bounding box center [381, 481] width 416 height 16
click at [181, 454] on span at bounding box center [179, 460] width 12 height 12
click at [178, 496] on span at bounding box center [179, 502] width 12 height 12
click at [179, 517] on span at bounding box center [179, 523] width 12 height 12
click at [180, 537] on span at bounding box center [179, 543] width 12 height 12
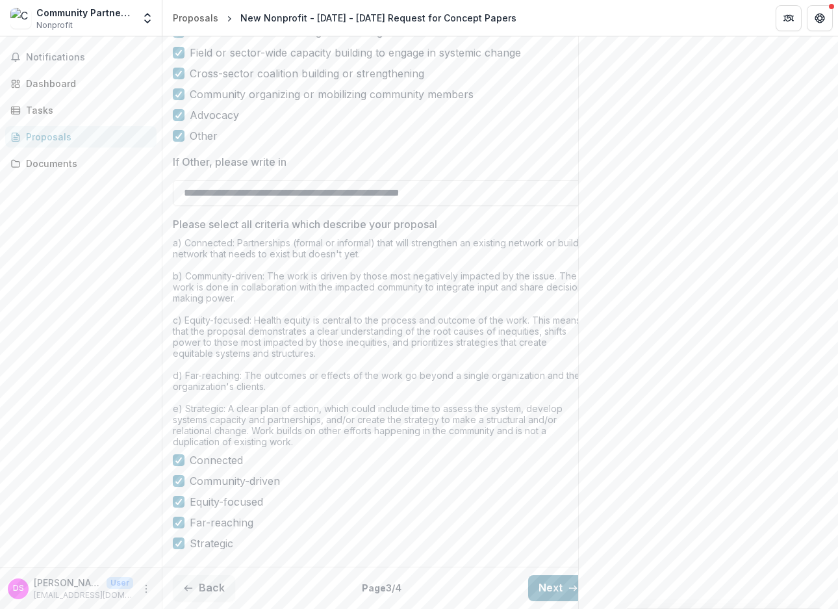
click at [559, 578] on button "Next" at bounding box center [558, 588] width 60 height 26
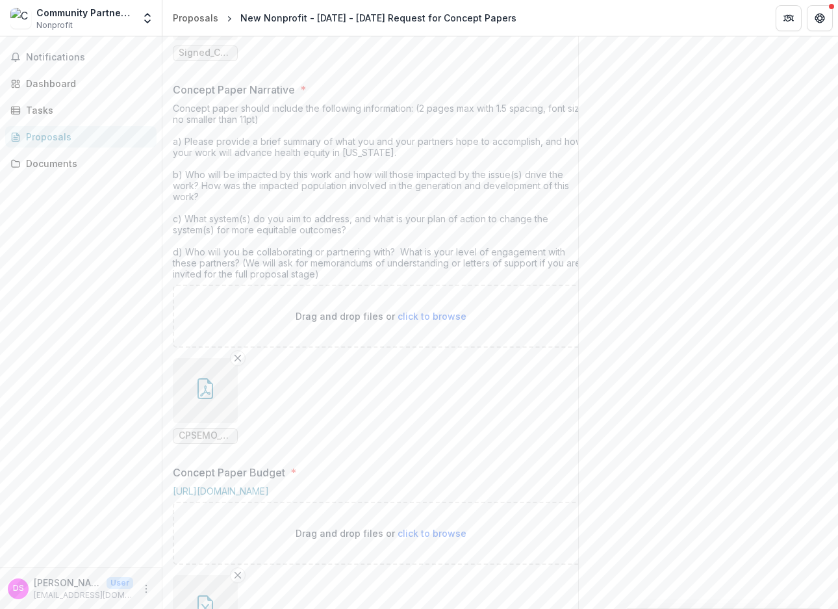
scroll to position [520, 0]
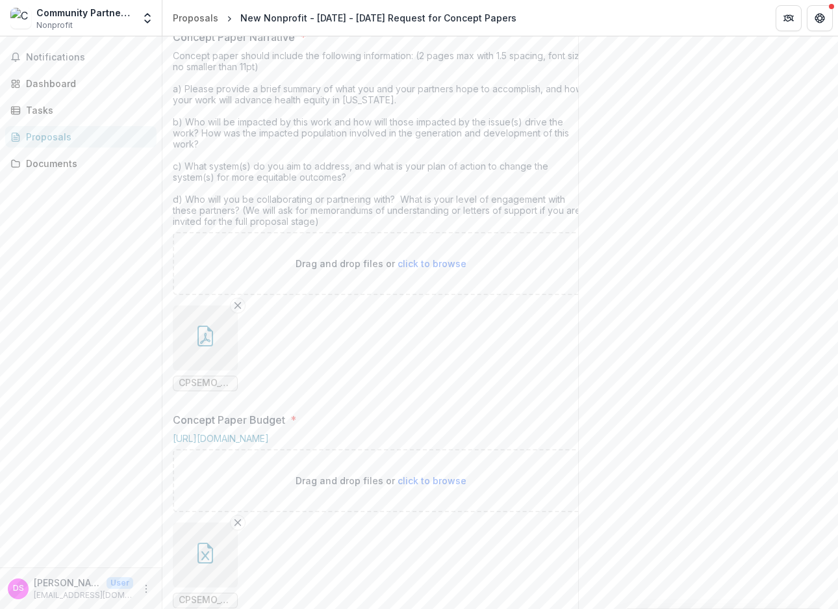
click at [197, 389] on span "CPSEMO_CDFI_Concept_Paper_MFH.pdf" at bounding box center [205, 382] width 53 height 11
click at [207, 346] on icon "button" at bounding box center [205, 336] width 21 height 21
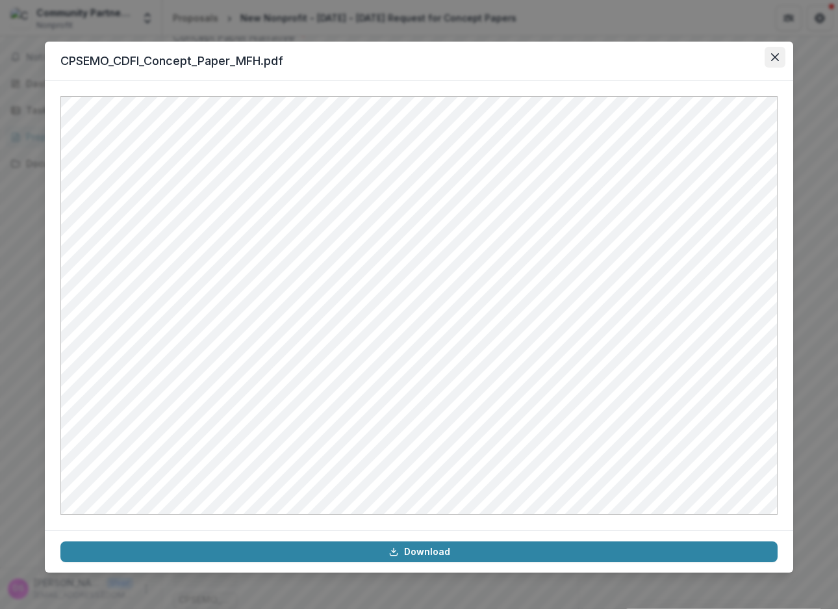
click at [778, 58] on icon "Close" at bounding box center [775, 57] width 8 height 8
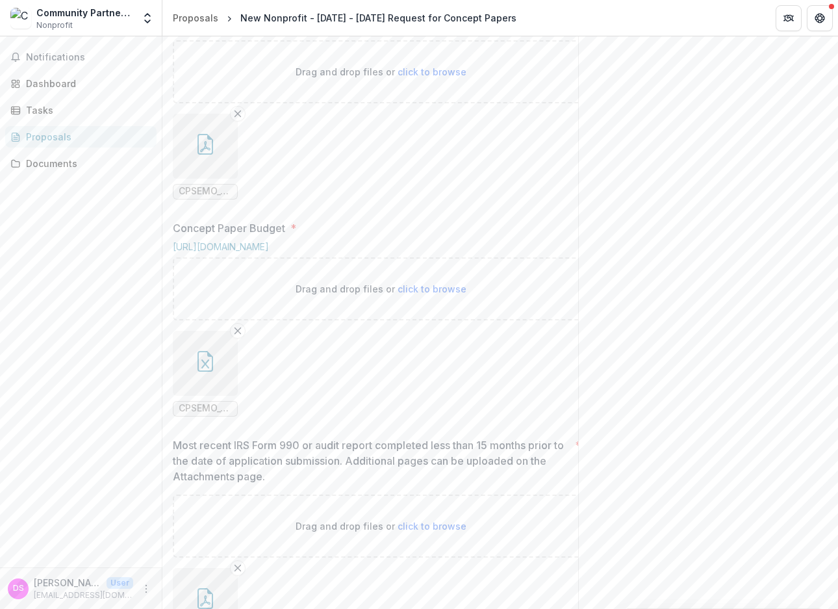
scroll to position [715, 0]
click at [200, 368] on icon "button" at bounding box center [205, 358] width 21 height 21
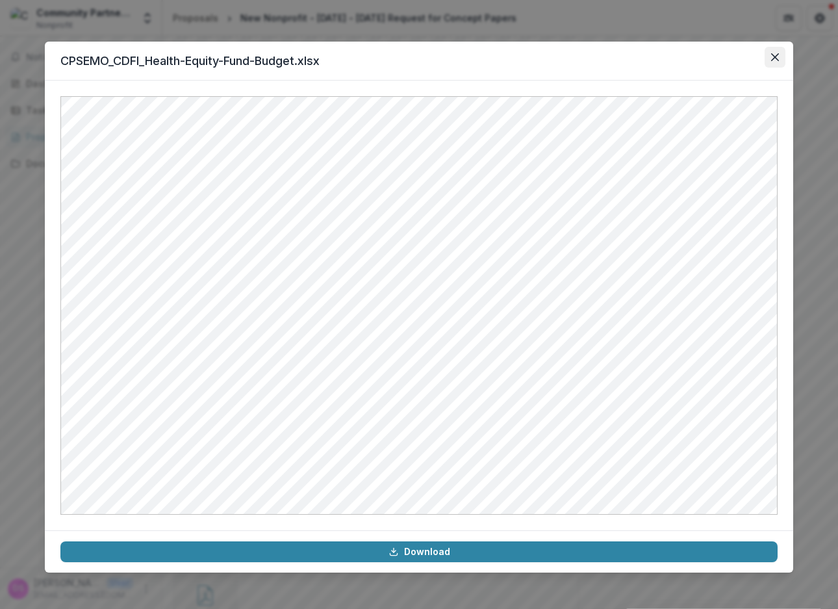
click at [774, 57] on icon "Close" at bounding box center [775, 57] width 8 height 8
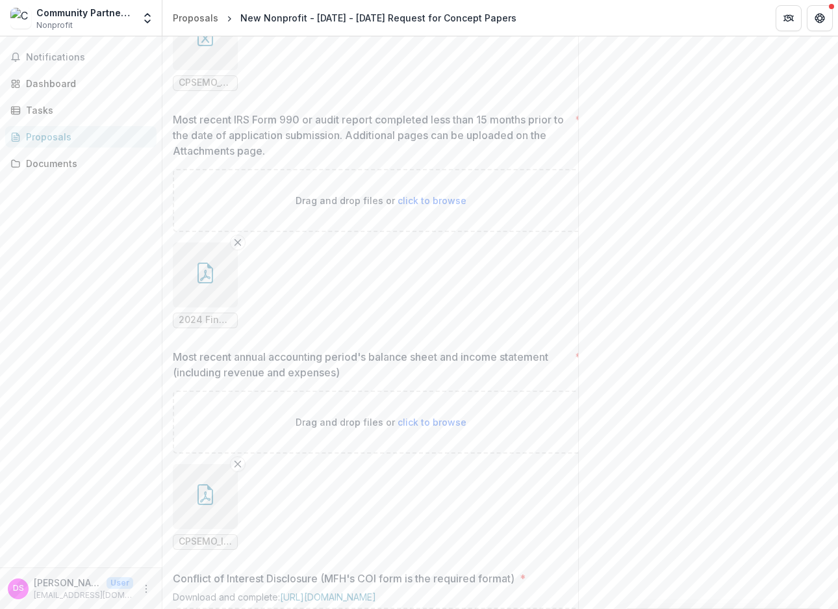
scroll to position [1040, 0]
click at [201, 278] on icon "button" at bounding box center [205, 272] width 10 height 11
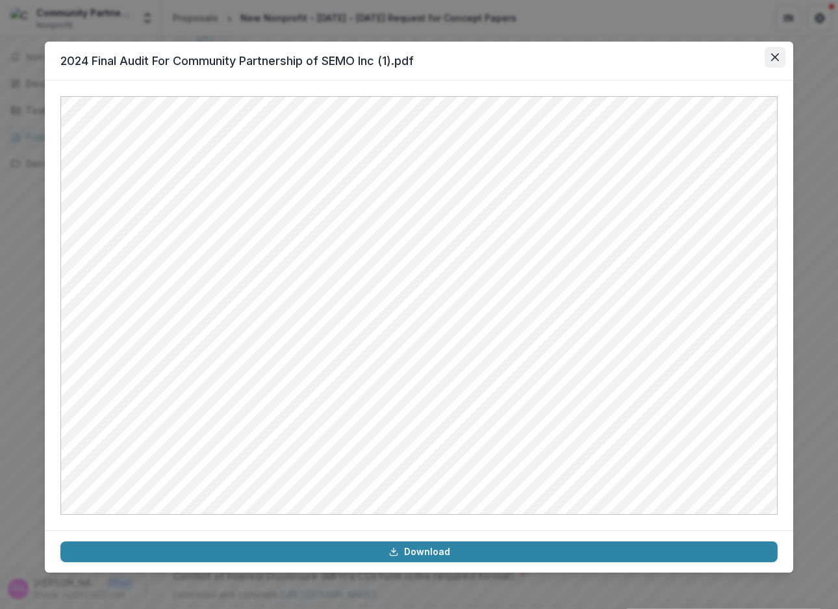
click at [771, 56] on icon "Close" at bounding box center [775, 57] width 8 height 8
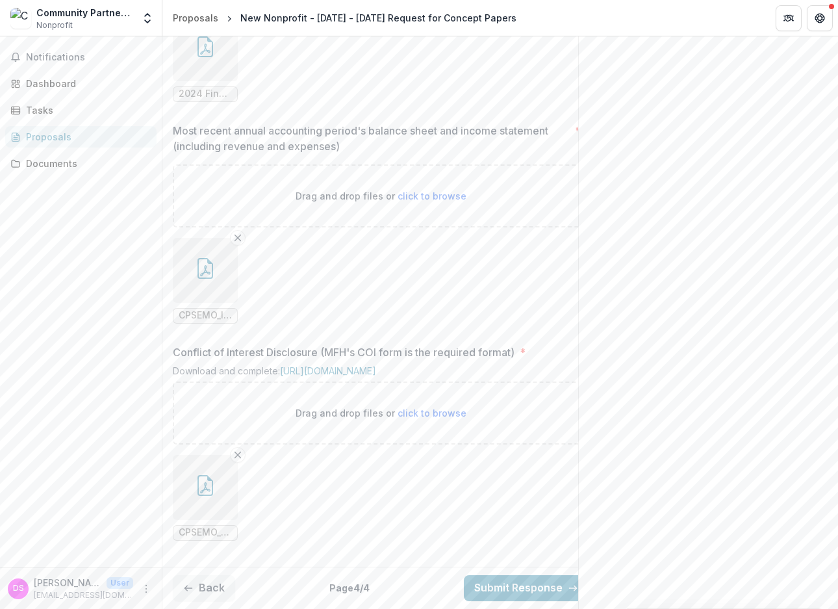
scroll to position [1299, 0]
click at [209, 279] on icon "button" at bounding box center [205, 268] width 21 height 21
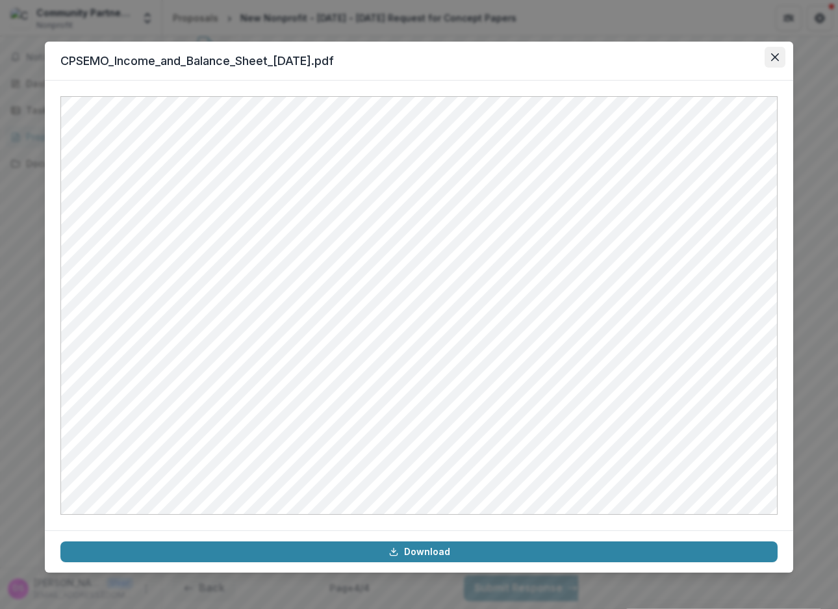
click at [778, 59] on icon "Close" at bounding box center [775, 57] width 8 height 8
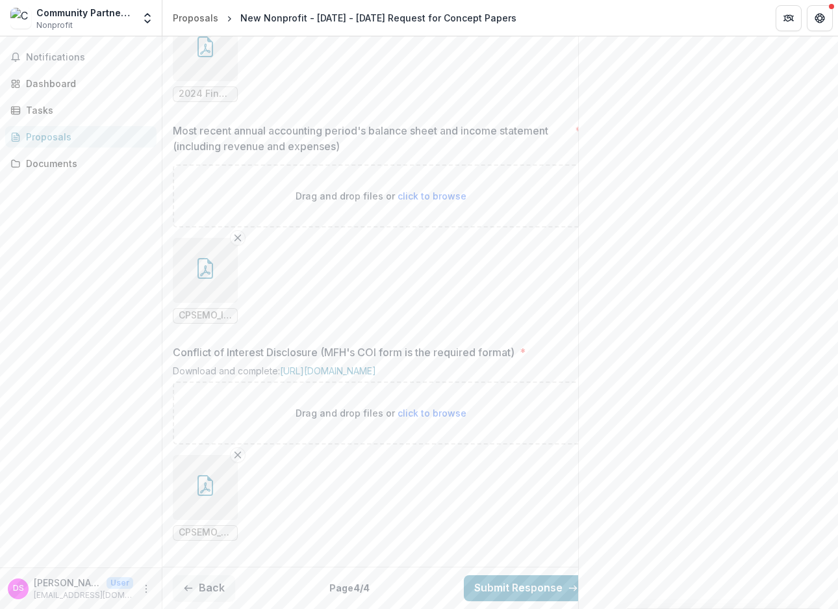
scroll to position [1378, 0]
click at [212, 465] on button "button" at bounding box center [205, 487] width 65 height 65
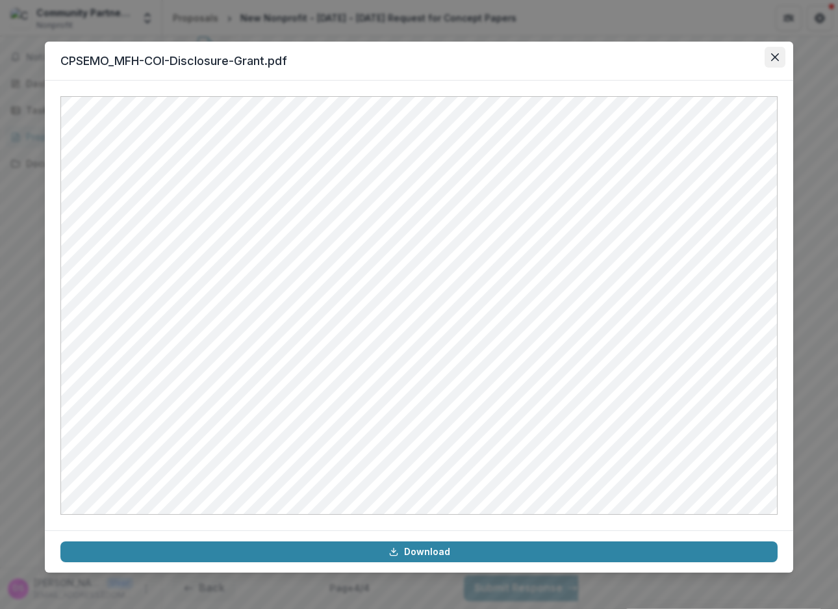
click at [773, 57] on icon "Close" at bounding box center [775, 57] width 8 height 8
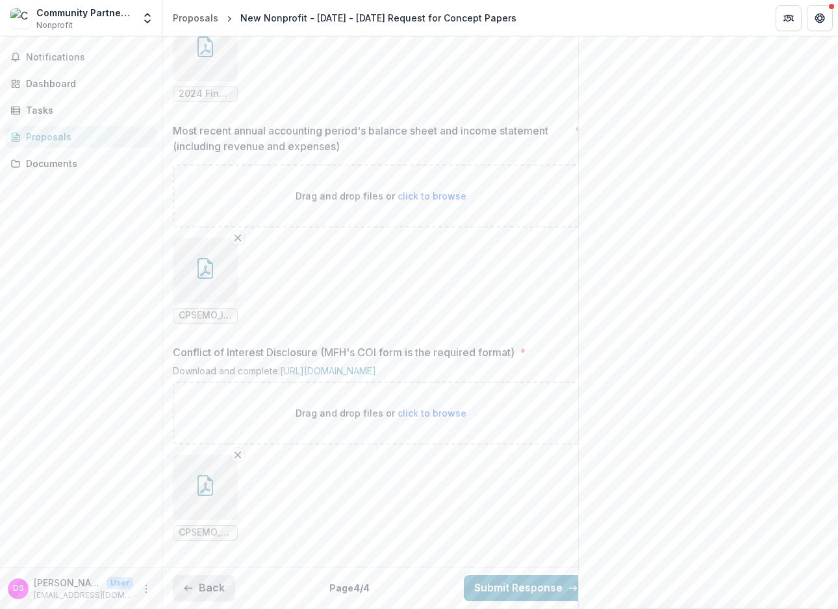
click at [212, 583] on button "Back" at bounding box center [204, 588] width 62 height 26
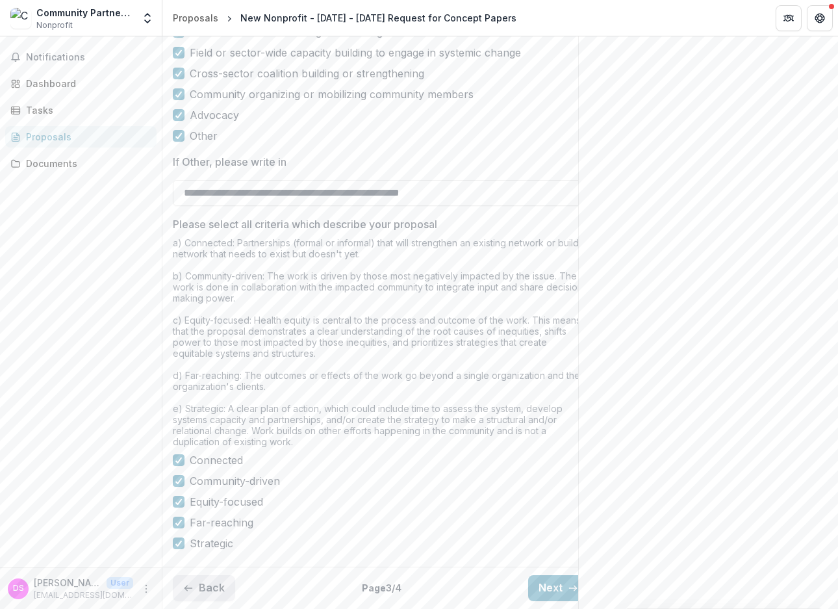
scroll to position [1062, 0]
click at [212, 583] on button "Back" at bounding box center [204, 588] width 62 height 26
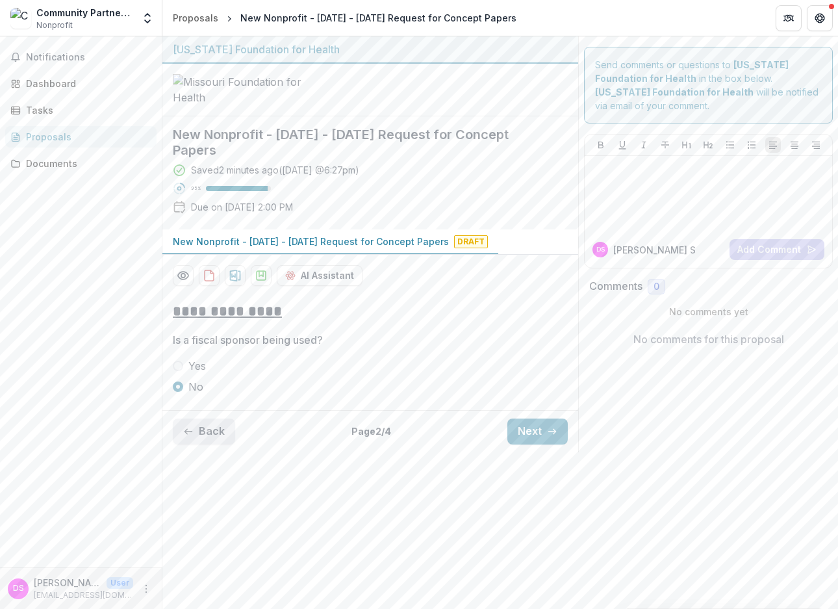
scroll to position [0, 0]
click at [209, 444] on button "Back" at bounding box center [204, 431] width 62 height 26
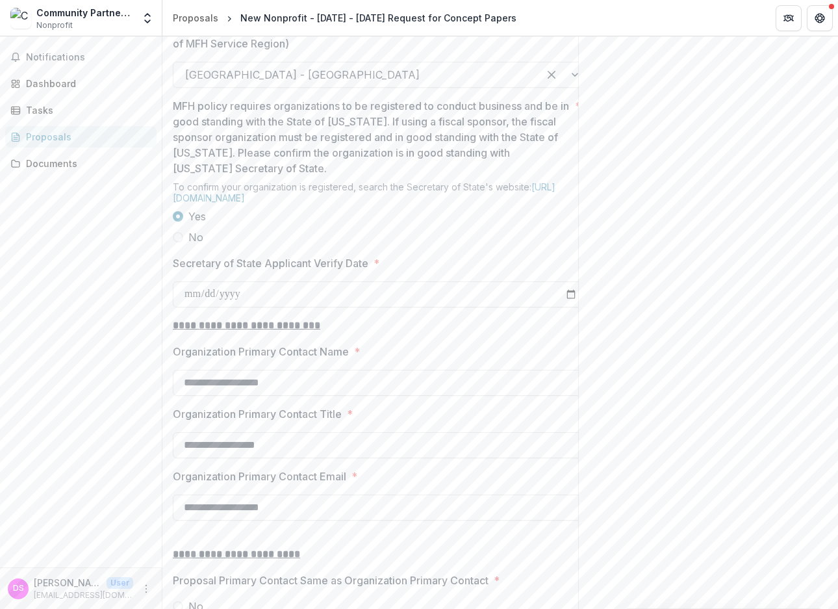
scroll to position [1105, 0]
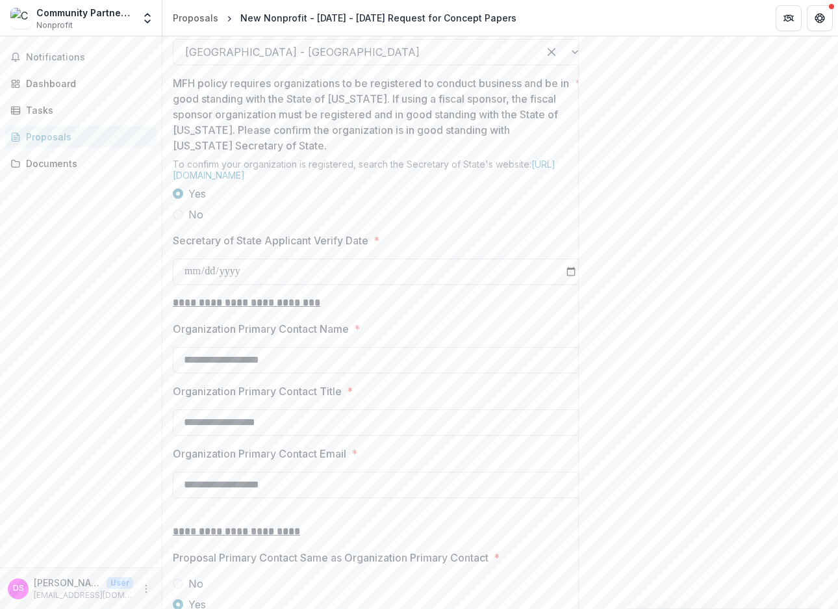
click at [571, 285] on input "Secretary of State Applicant Verify Date *" at bounding box center [381, 272] width 416 height 26
type input "**********"
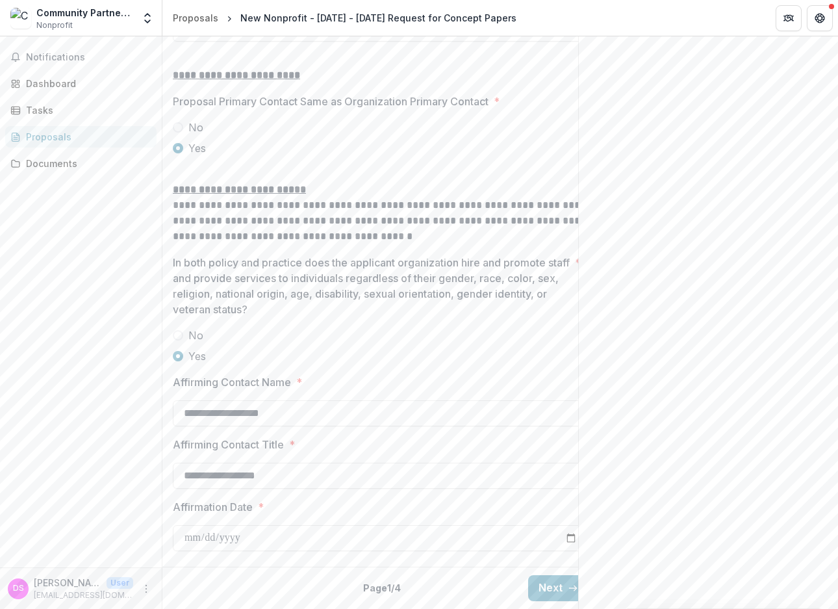
scroll to position [1654, 0]
click at [548, 578] on button "Next" at bounding box center [558, 588] width 60 height 26
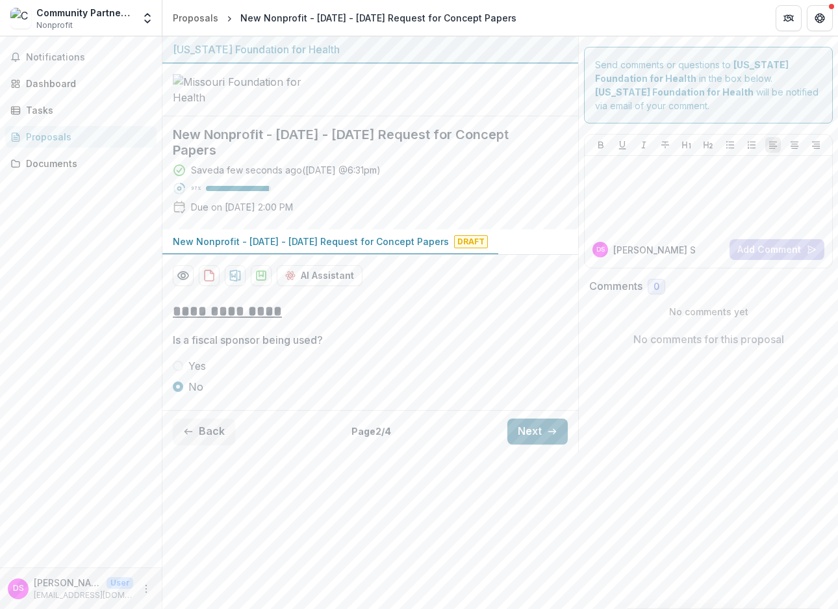
scroll to position [0, 0]
click at [525, 444] on button "Next" at bounding box center [537, 431] width 60 height 26
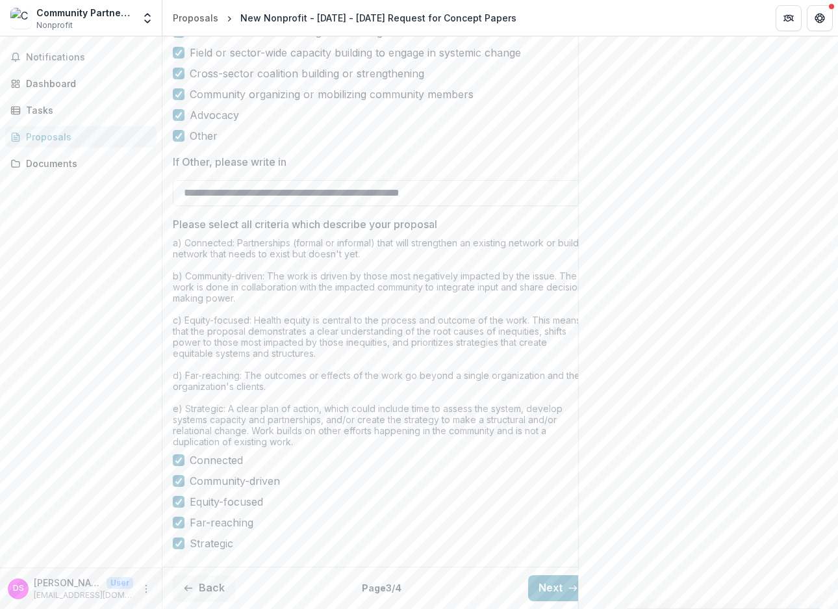
scroll to position [1062, 0]
click at [545, 575] on button "Next" at bounding box center [558, 588] width 60 height 26
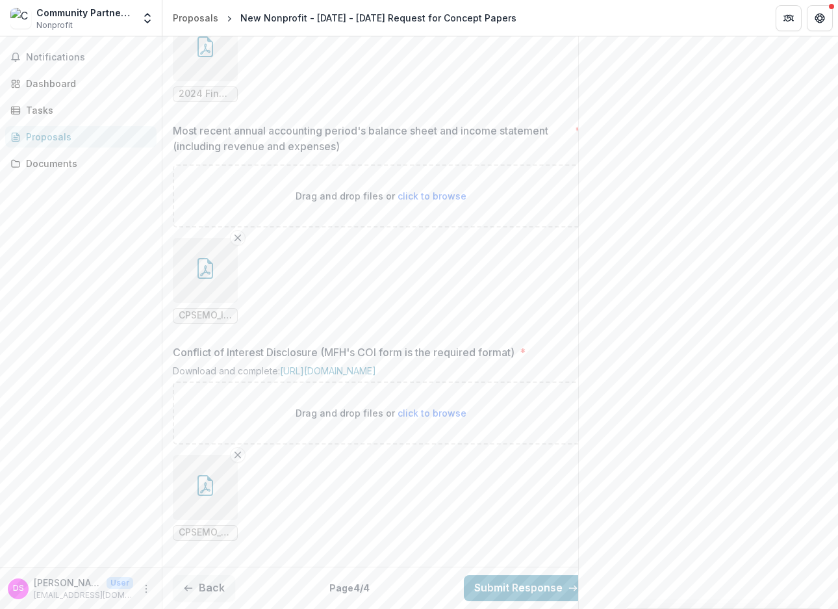
scroll to position [1378, 0]
click at [503, 582] on button "Submit Response" at bounding box center [526, 588] width 125 height 26
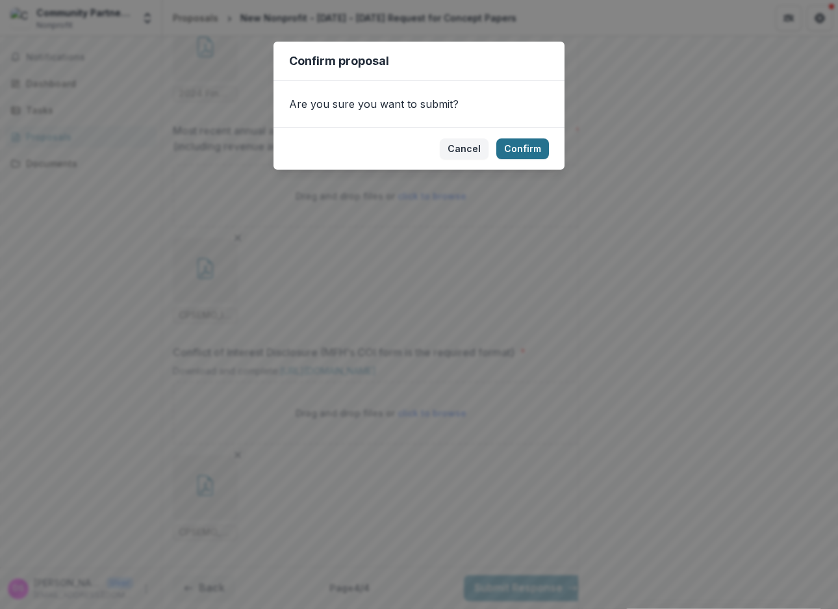
click at [528, 149] on button "Confirm" at bounding box center [522, 148] width 53 height 21
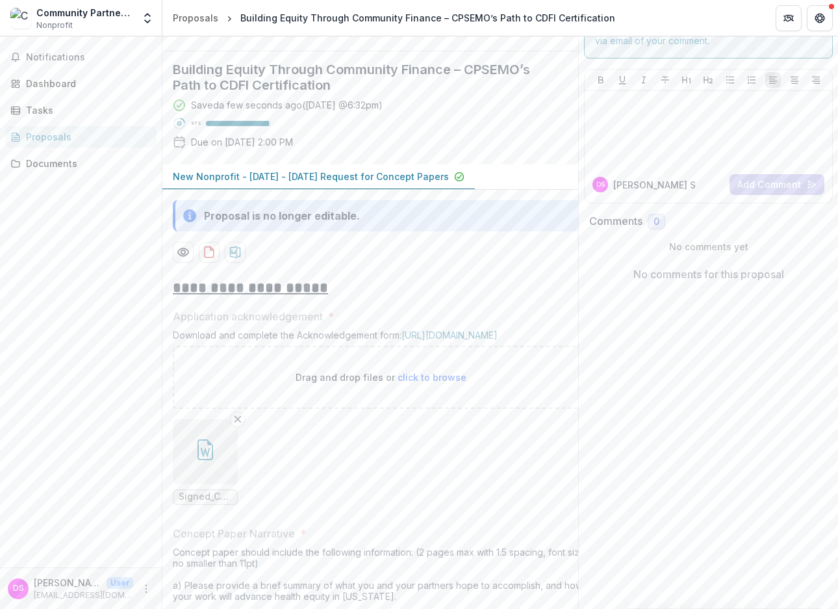
scroll to position [130, 0]
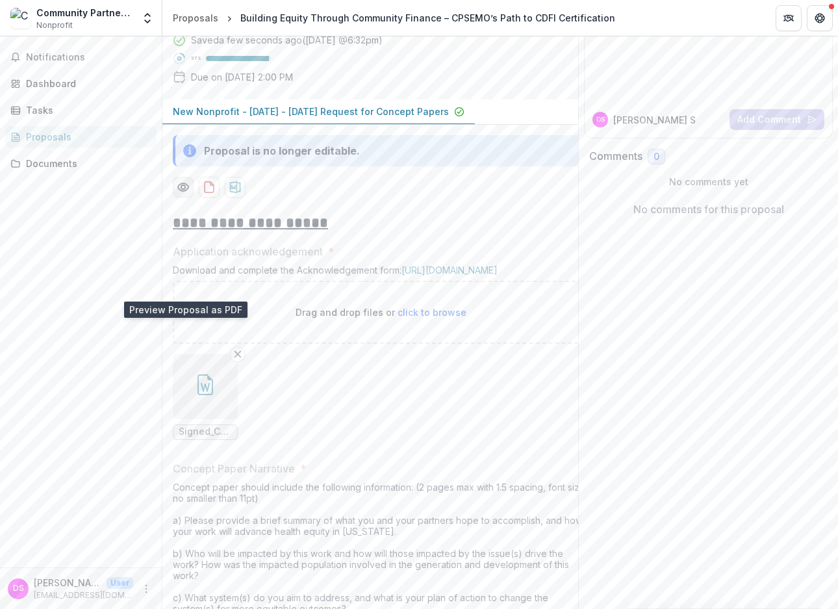
click at [181, 194] on icon "Preview 9109d99f-b35f-4f5c-9fea-e5f2a3ea3bf7-0.pdf" at bounding box center [183, 187] width 13 height 13
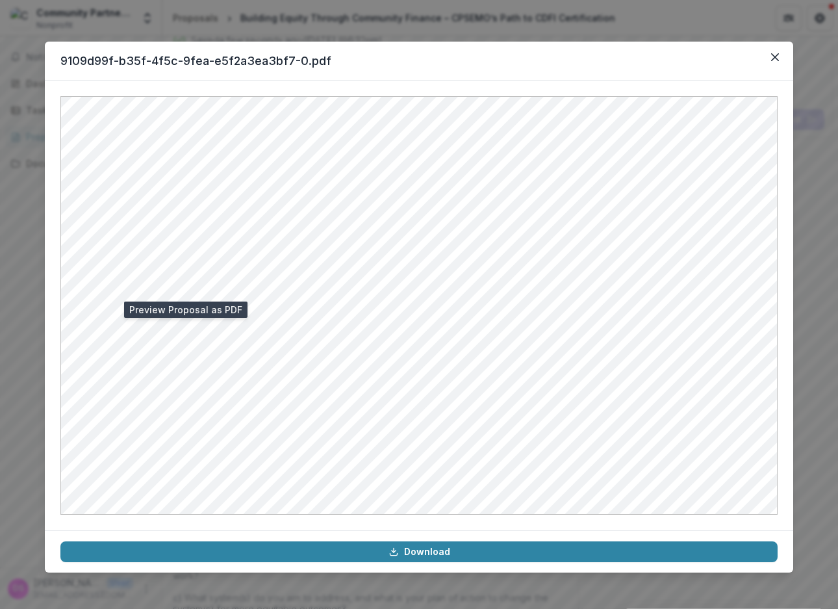
click at [452, 29] on div "9109d99f-b35f-4f5c-9fea-e5f2a3ea3bf7-0.pdf Download" at bounding box center [419, 304] width 838 height 609
